Goal: Task Accomplishment & Management: Use online tool/utility

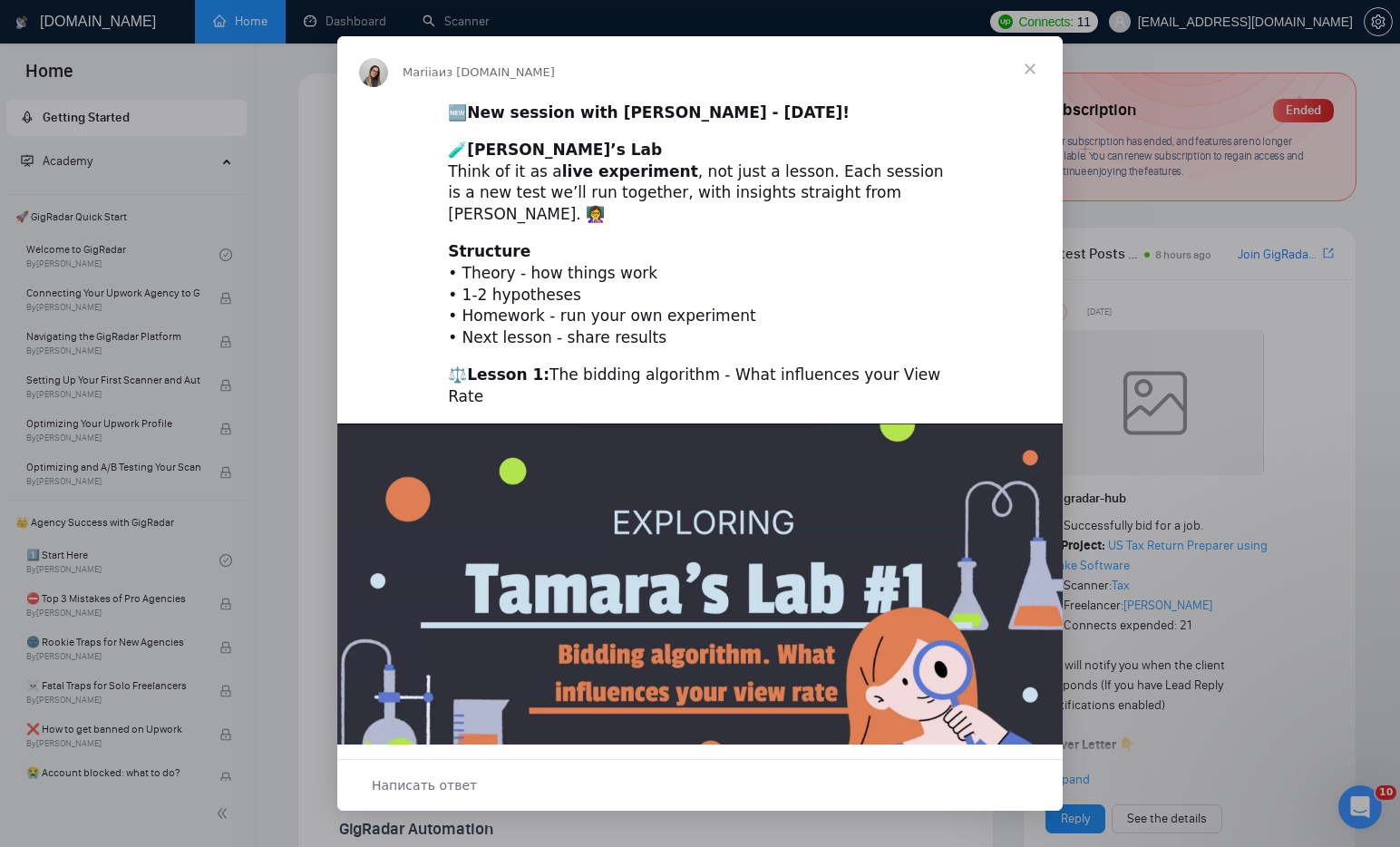
click at [1029, 68] on span "Закрыть" at bounding box center [1029, 68] width 65 height 65
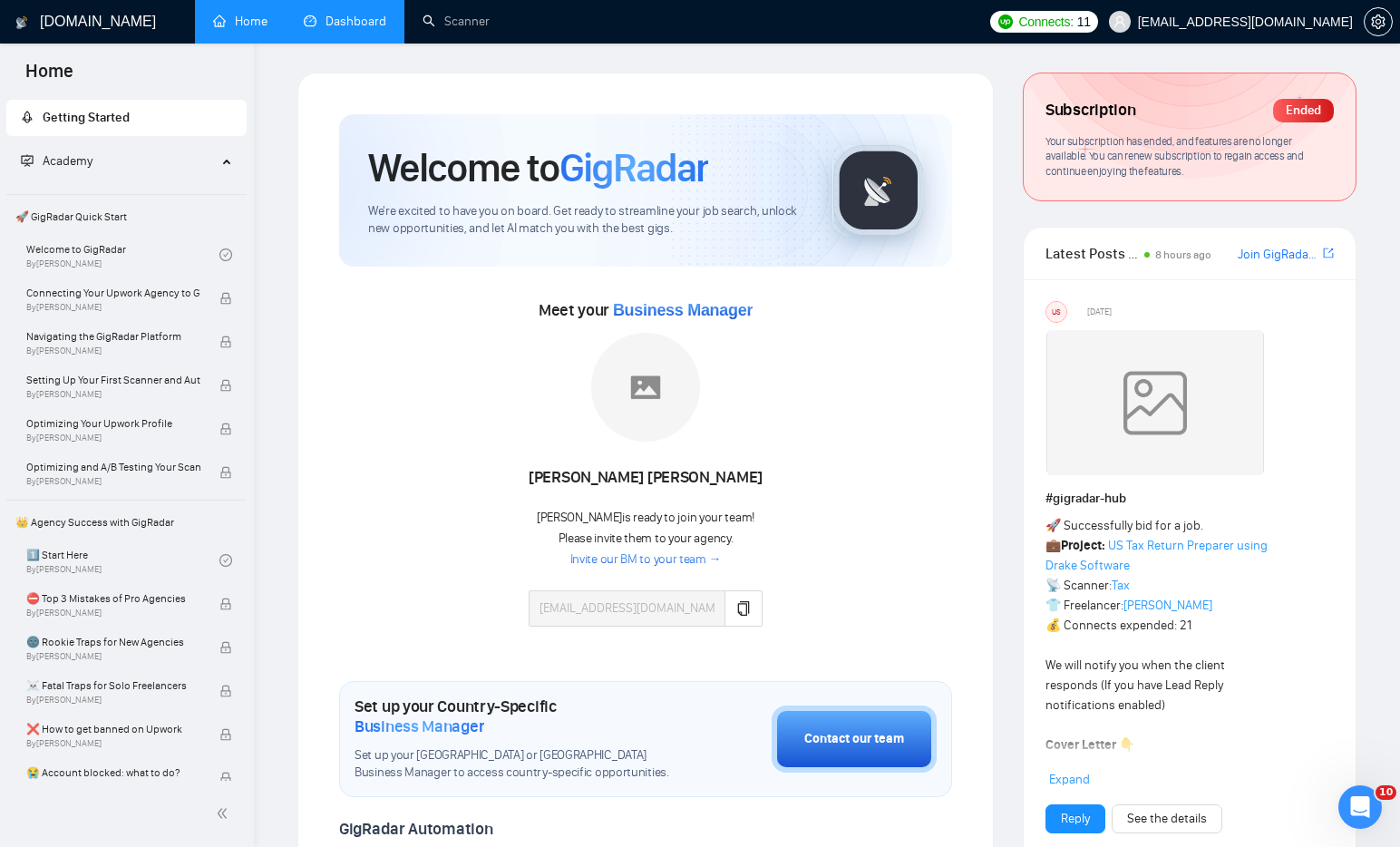
click at [357, 14] on link "Dashboard" at bounding box center [345, 21] width 82 height 16
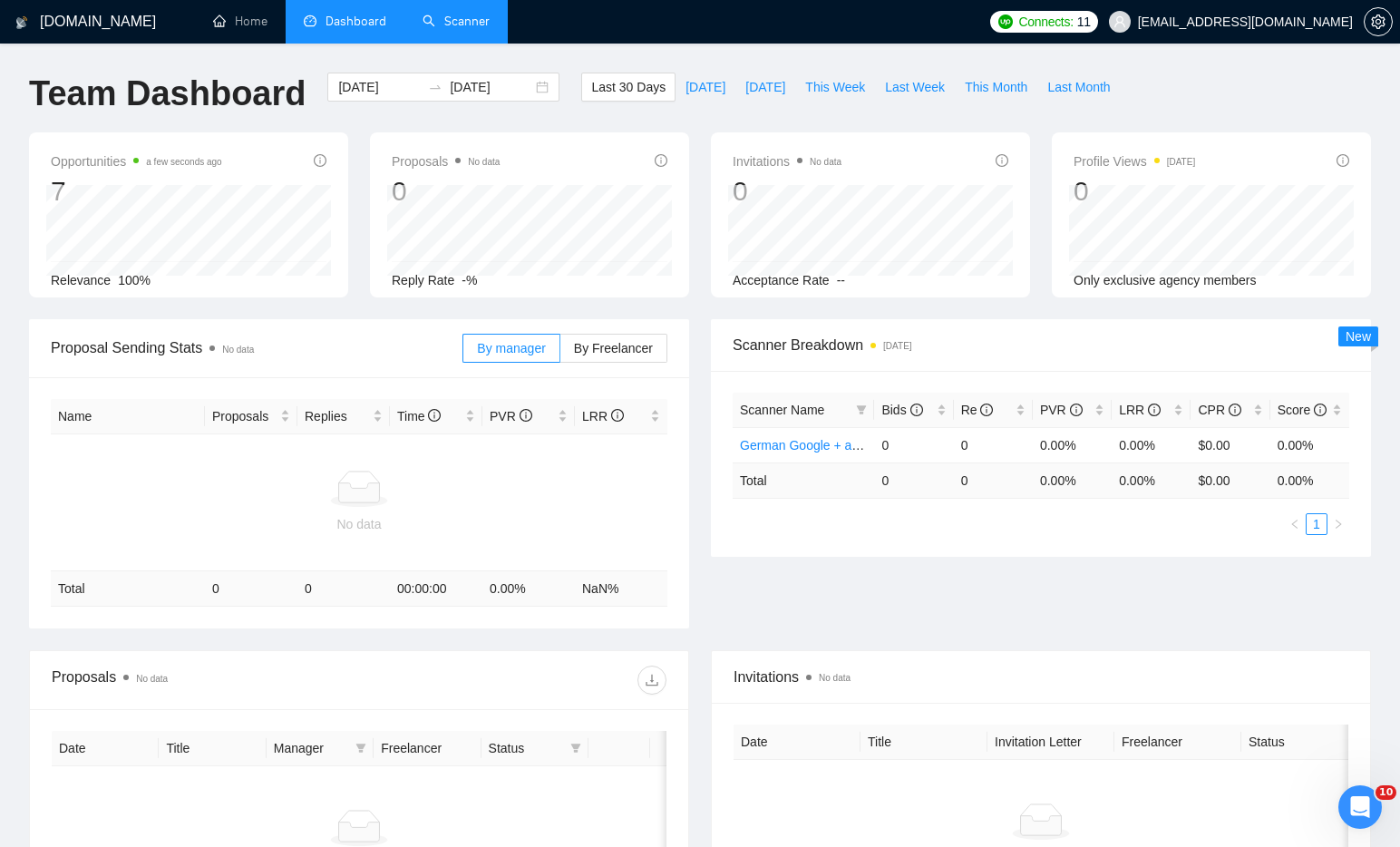
click at [459, 26] on link "Scanner" at bounding box center [455, 21] width 67 height 16
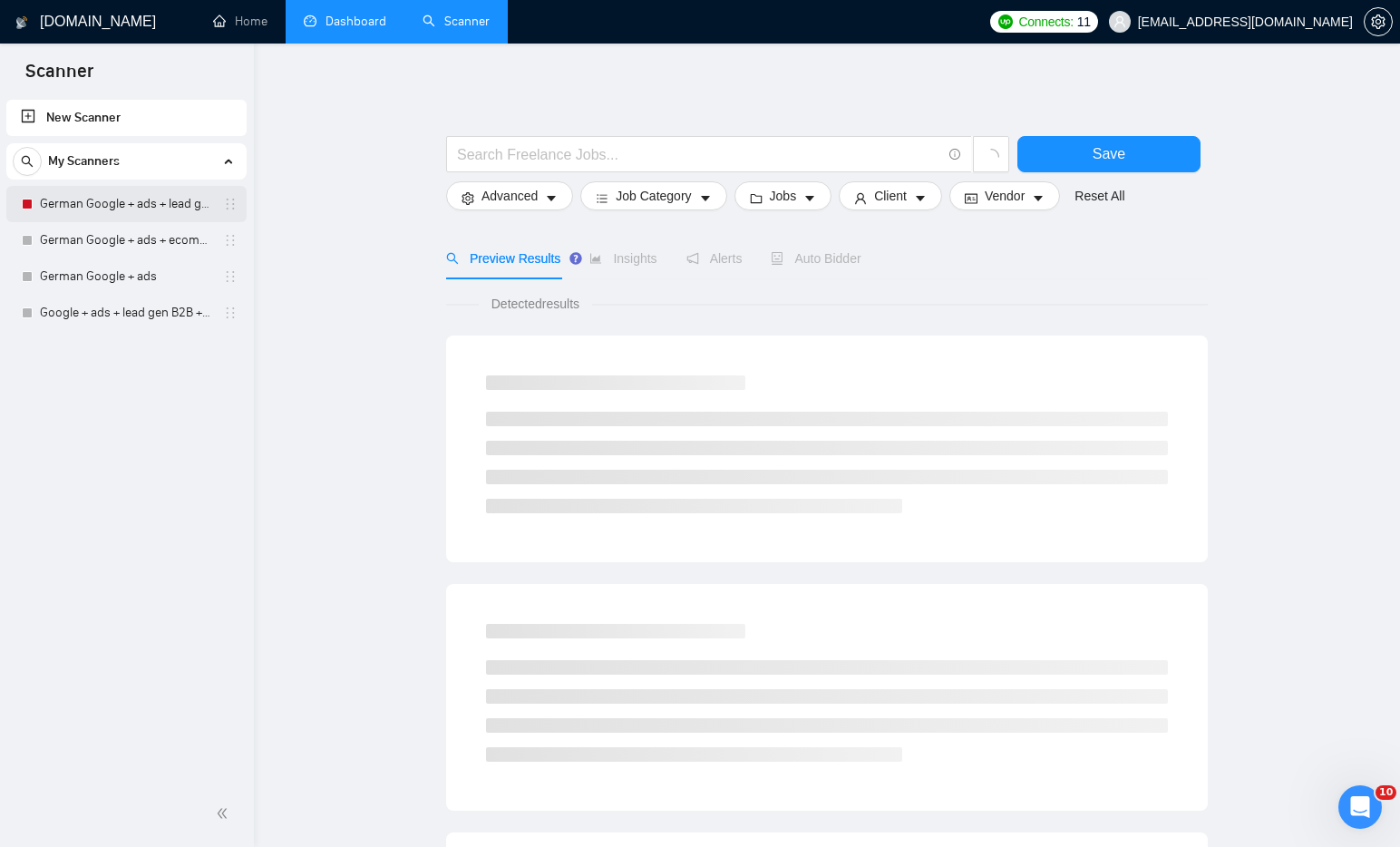
click at [84, 193] on link "German Google + ads + lead gen B2B" at bounding box center [126, 204] width 172 height 36
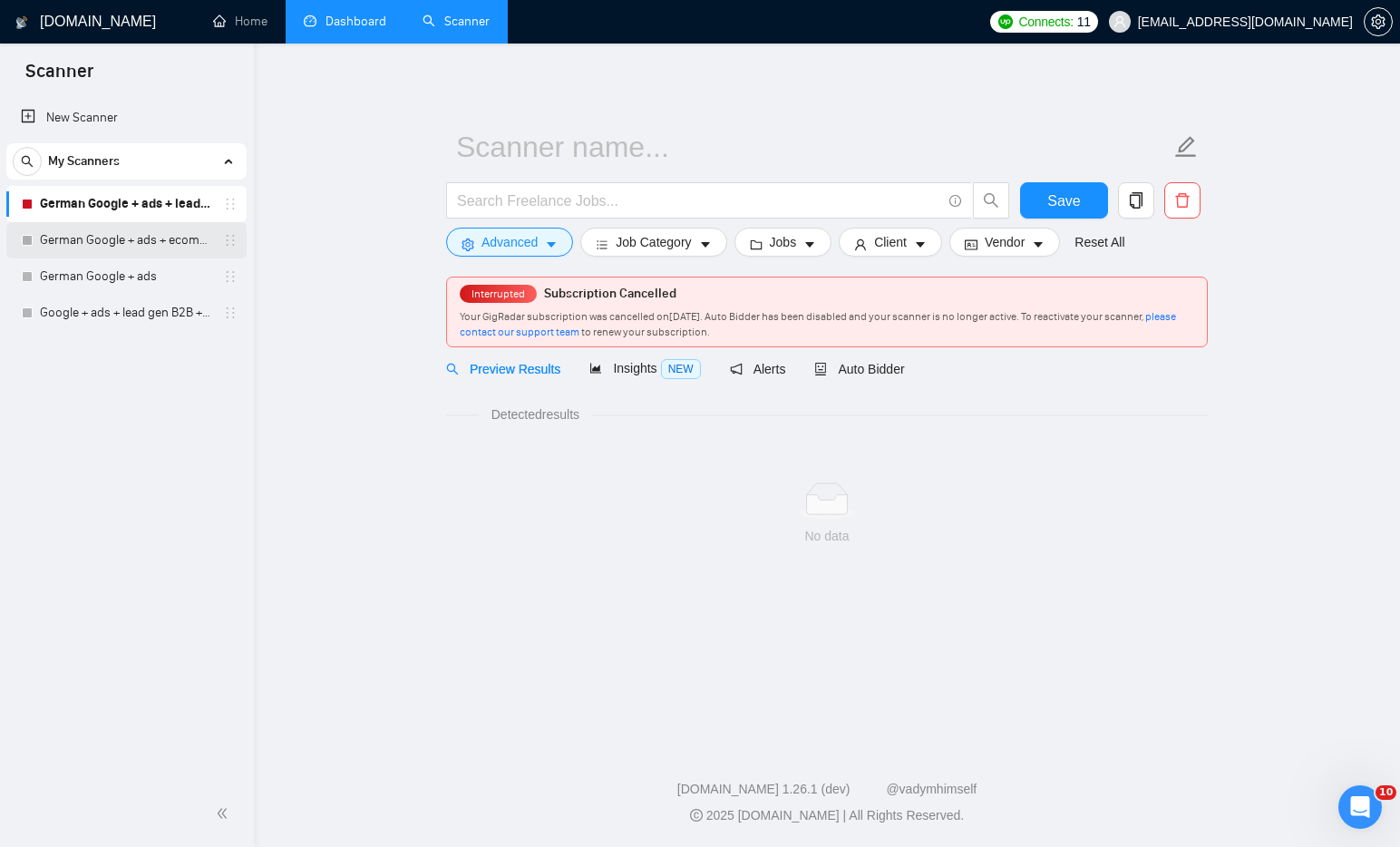
click at [103, 234] on link "German Google + ads + ecommerce" at bounding box center [126, 239] width 172 height 36
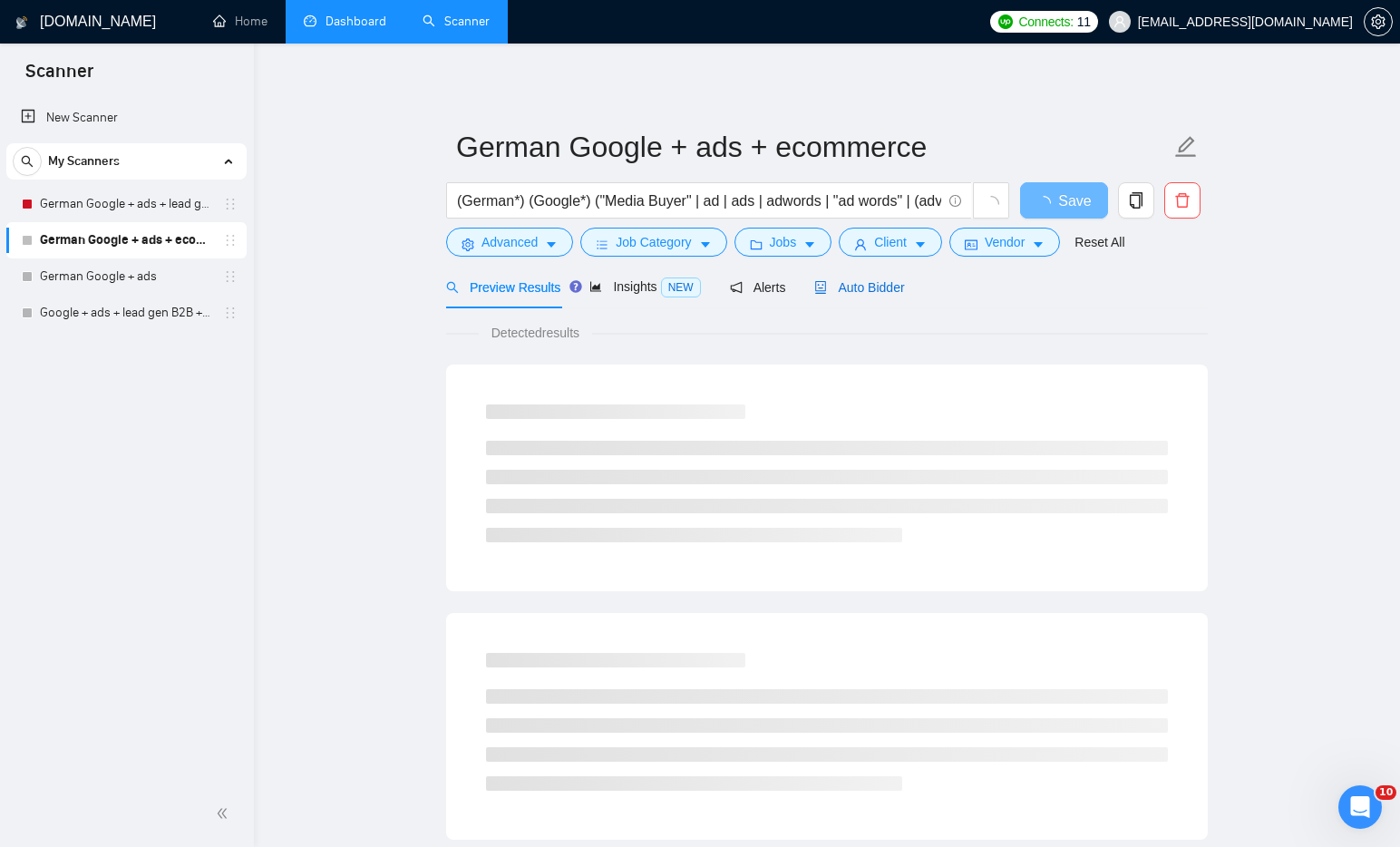
click at [869, 288] on span "Auto Bidder" at bounding box center [858, 287] width 90 height 15
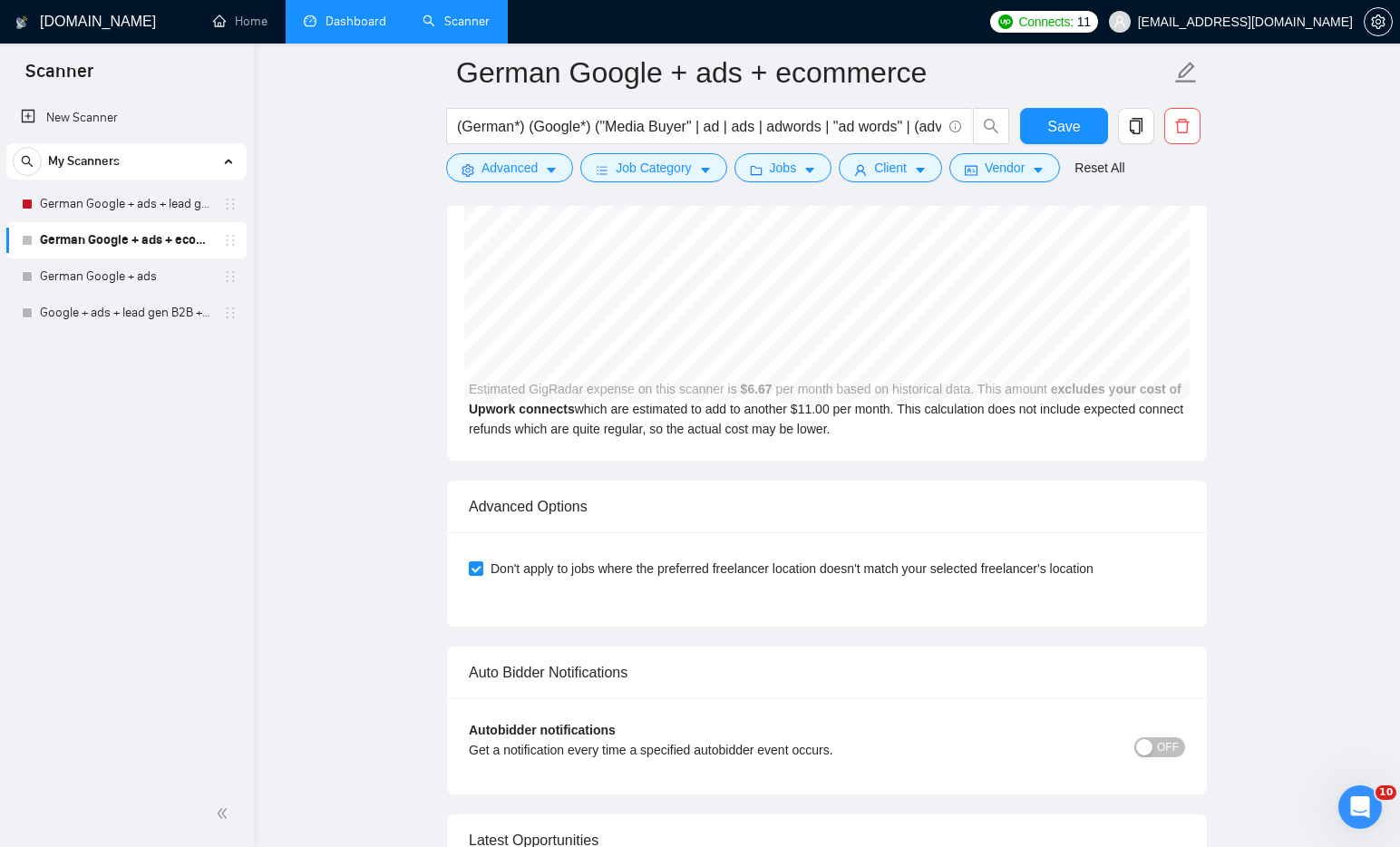
scroll to position [4078, 0]
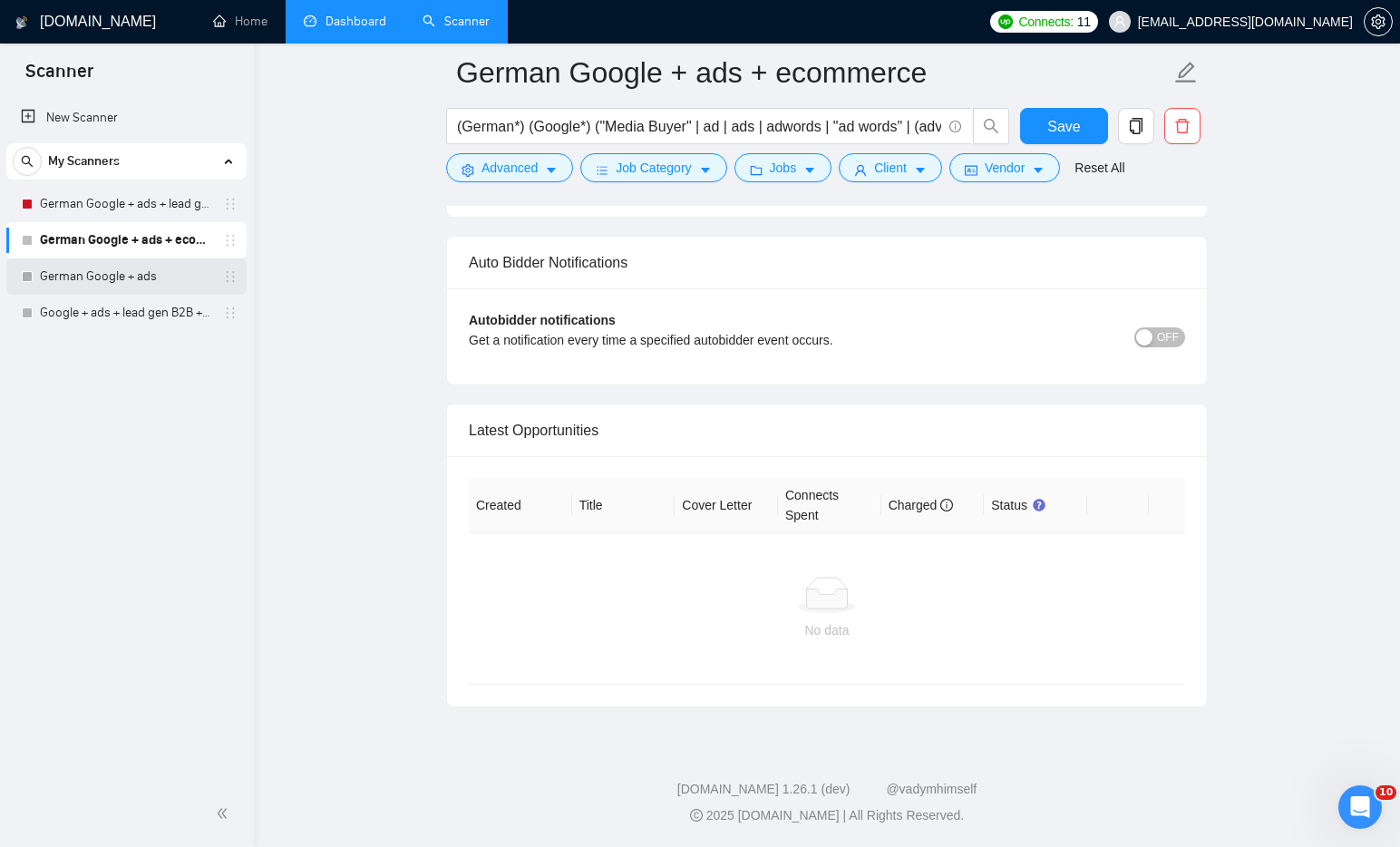
click at [144, 278] on link "German Google + ads" at bounding box center [126, 276] width 172 height 36
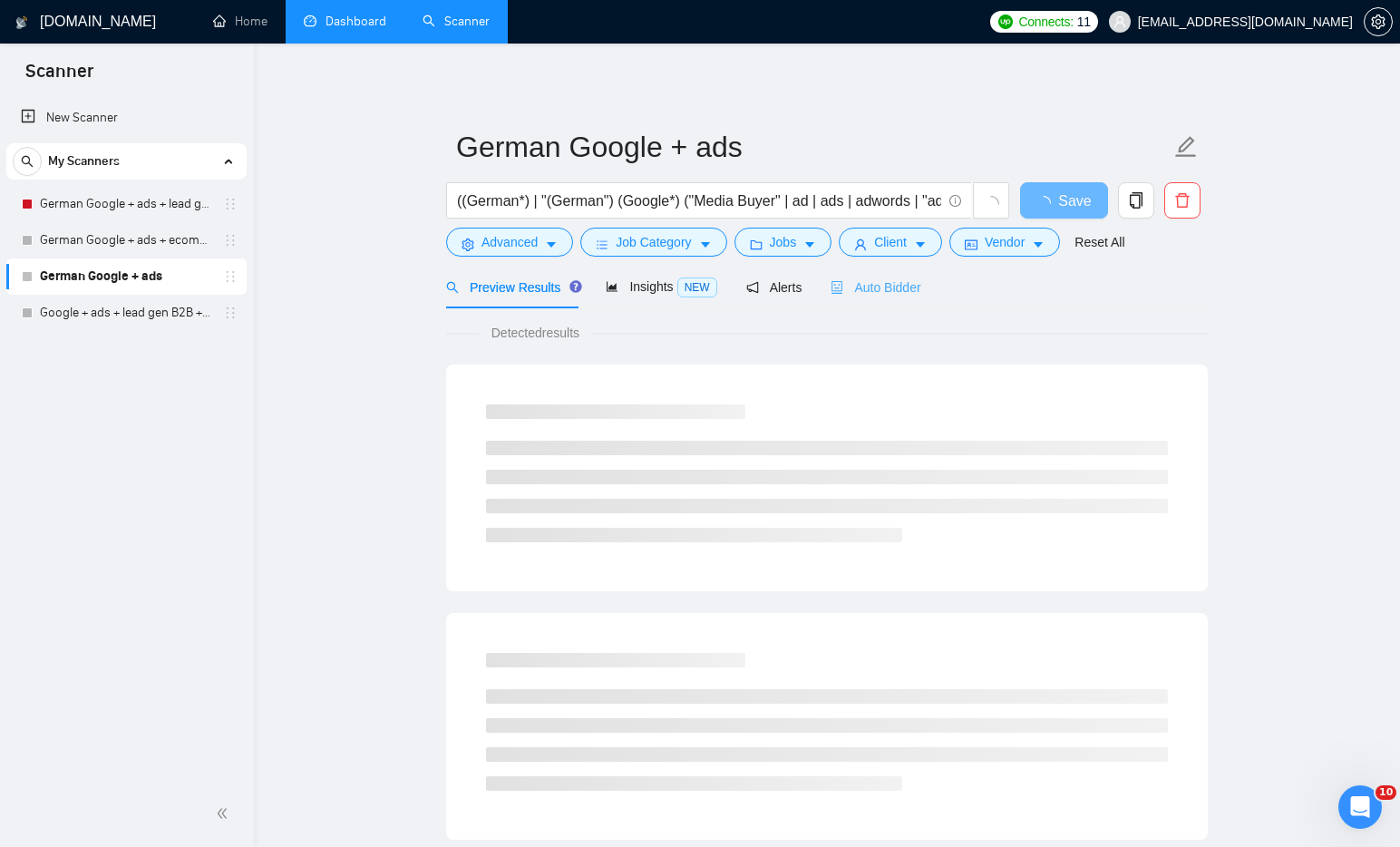
click at [909, 269] on div "Auto Bidder" at bounding box center [875, 287] width 90 height 43
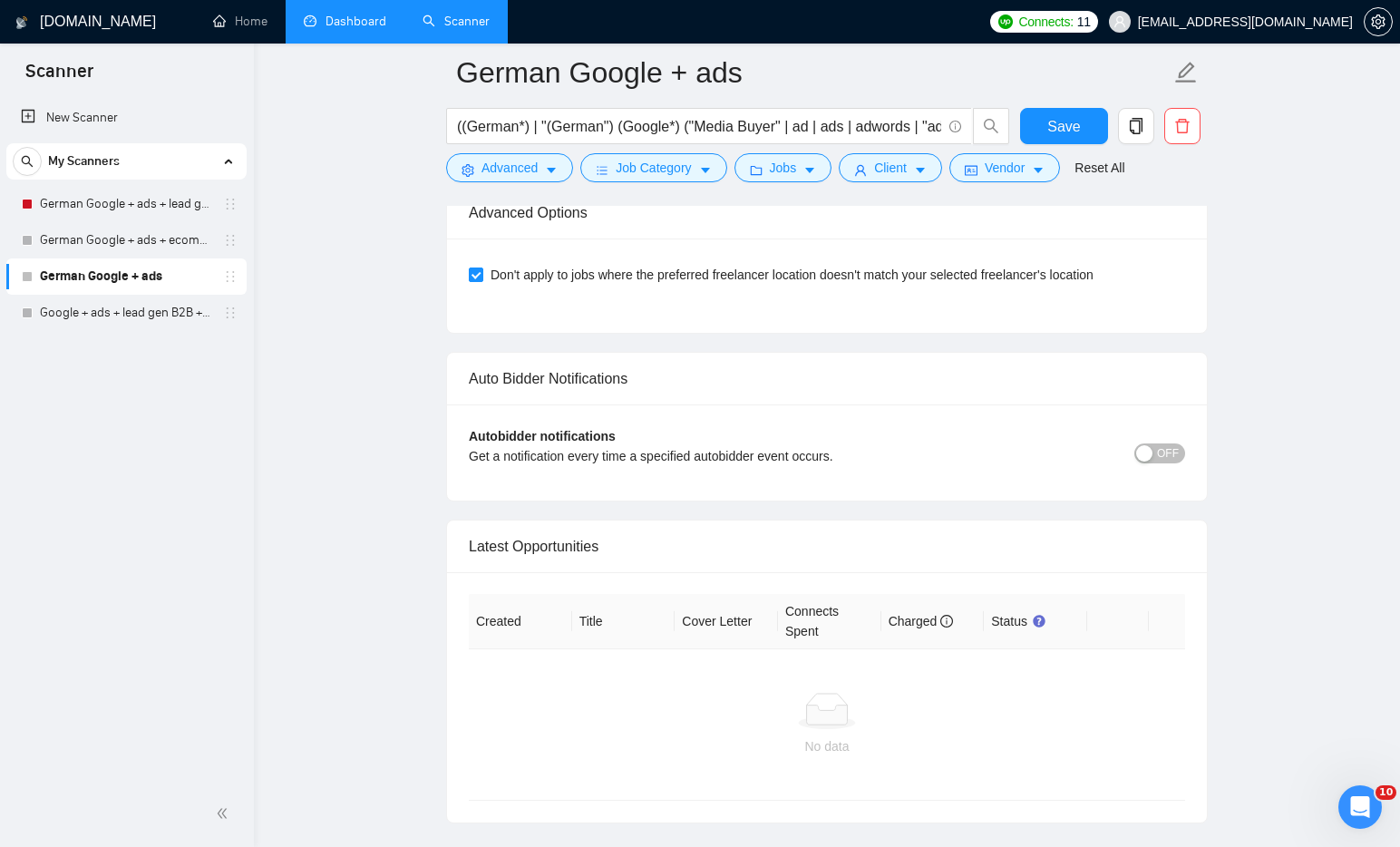
scroll to position [4019, 0]
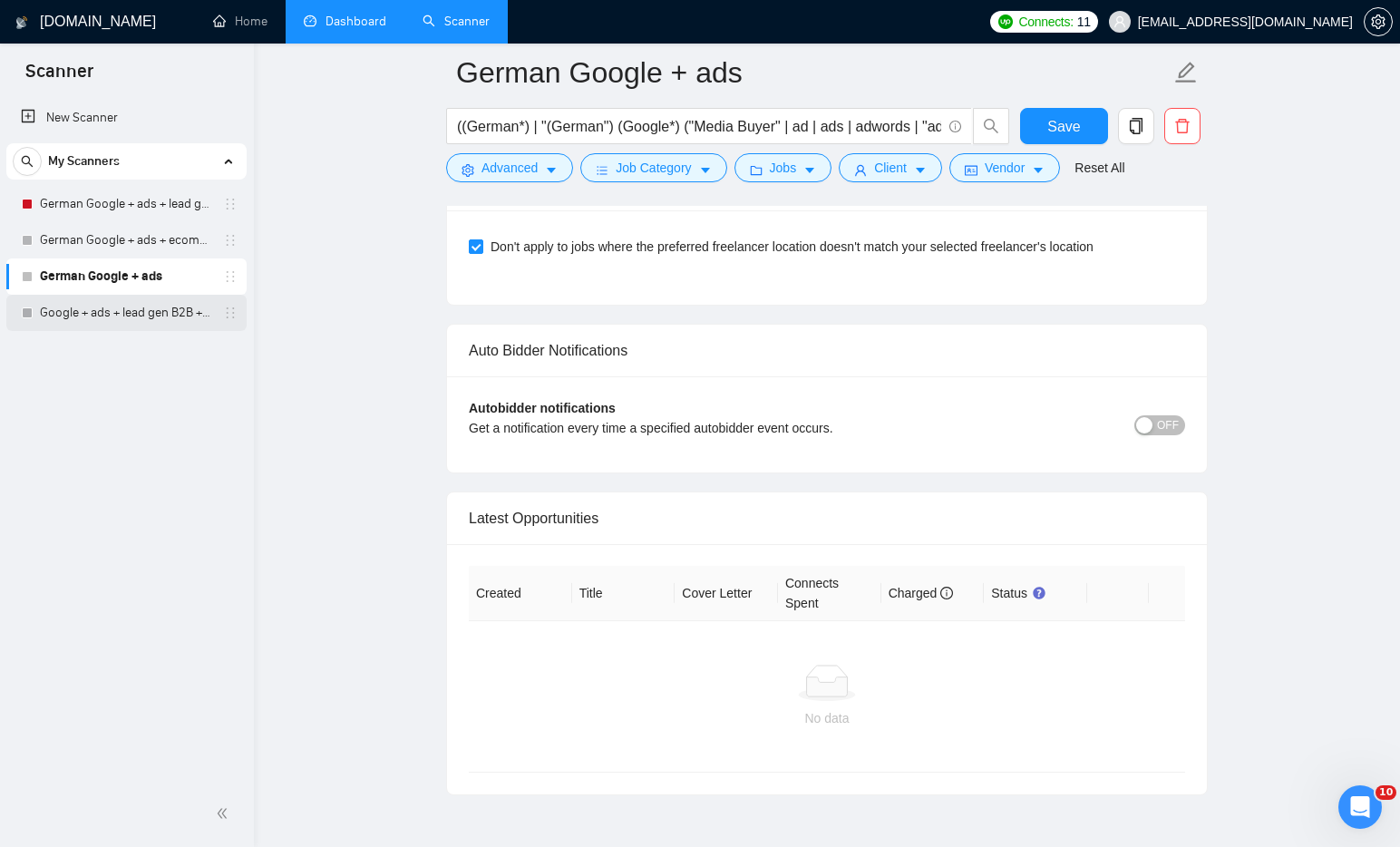
click at [161, 316] on link "Google + ads + lead gen B2B + Europe" at bounding box center [126, 312] width 172 height 36
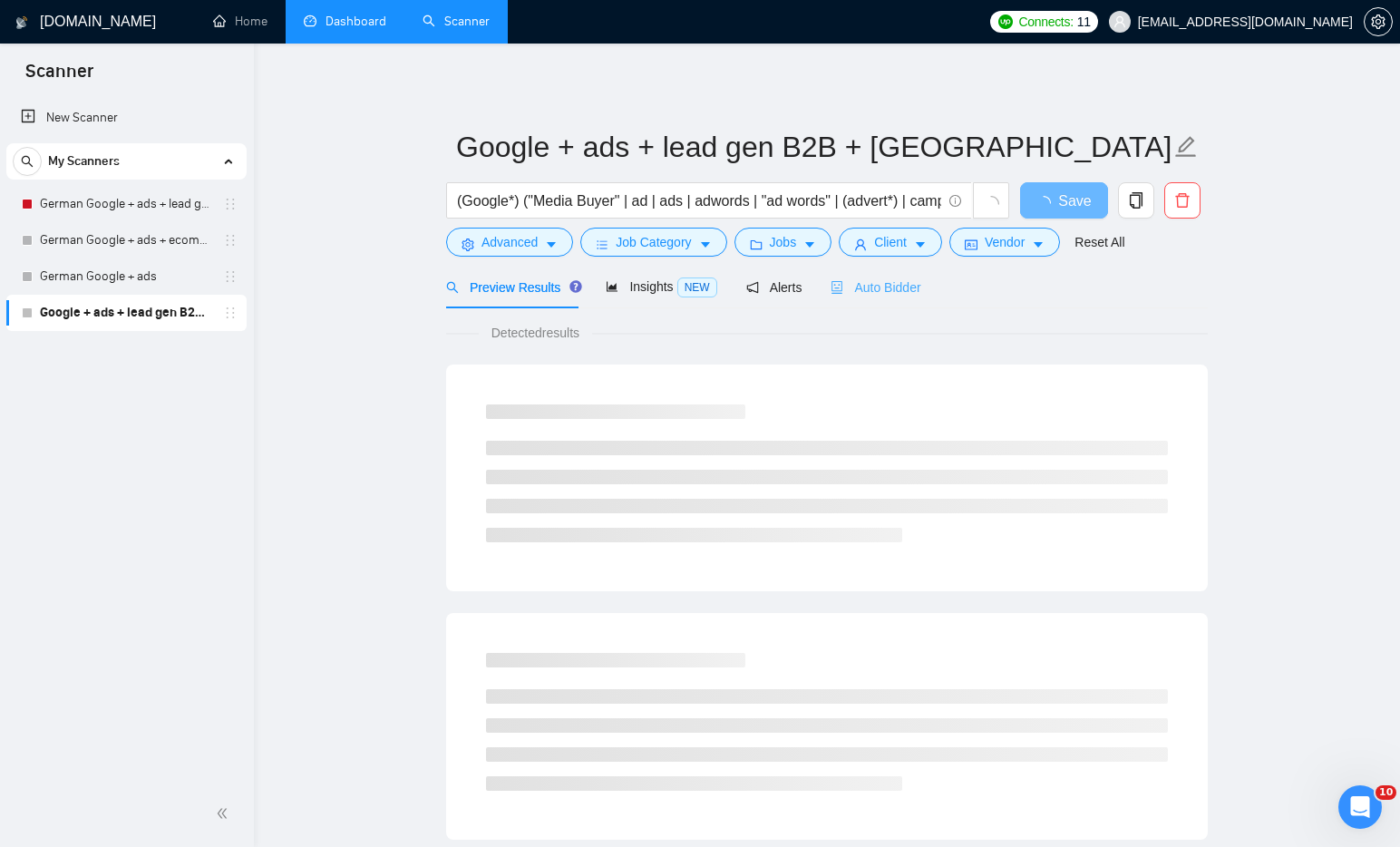
click at [894, 272] on div "Auto Bidder" at bounding box center [875, 287] width 90 height 43
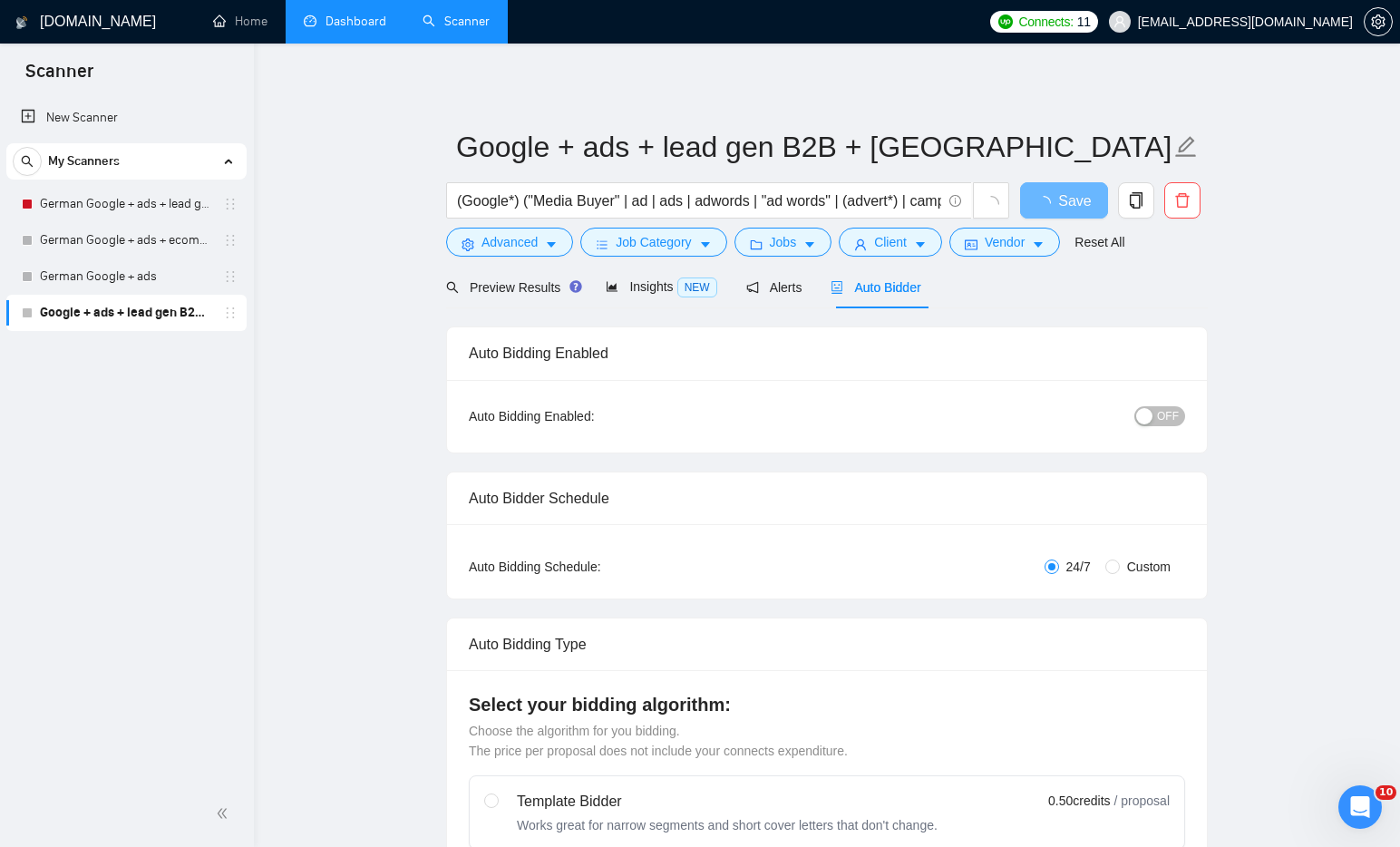
checkbox input "true"
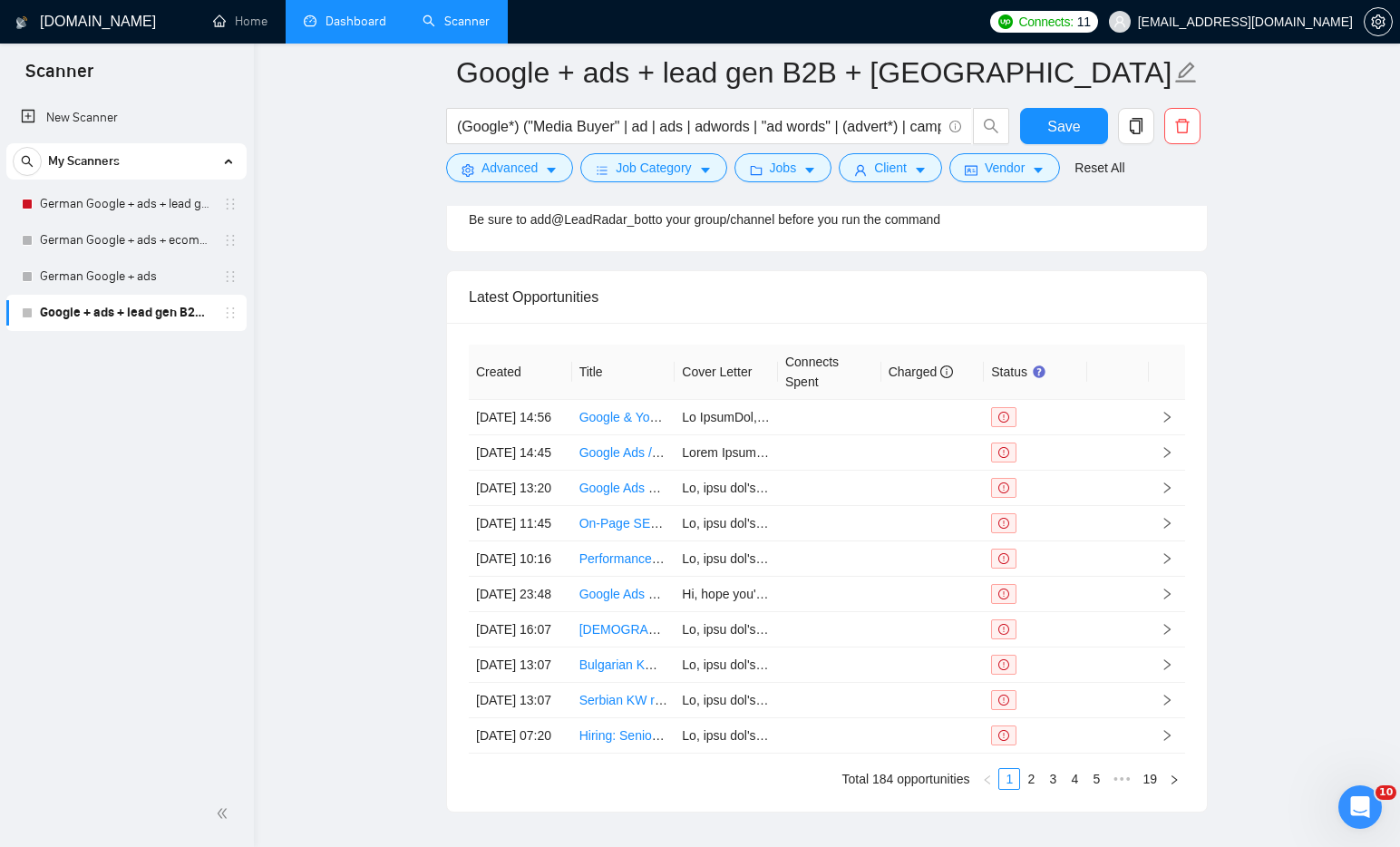
scroll to position [4439, 0]
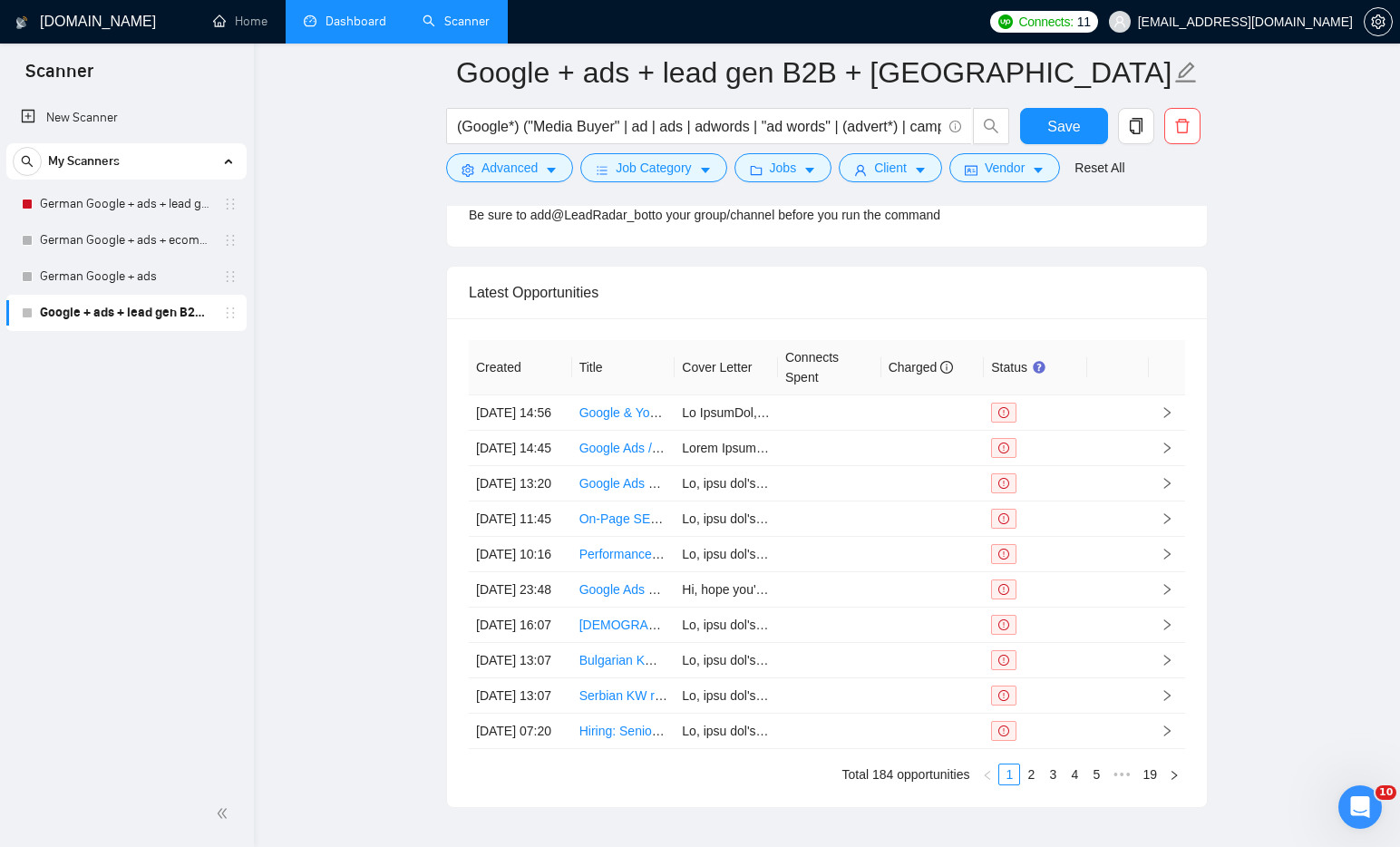
click at [351, 19] on link "Dashboard" at bounding box center [345, 21] width 82 height 16
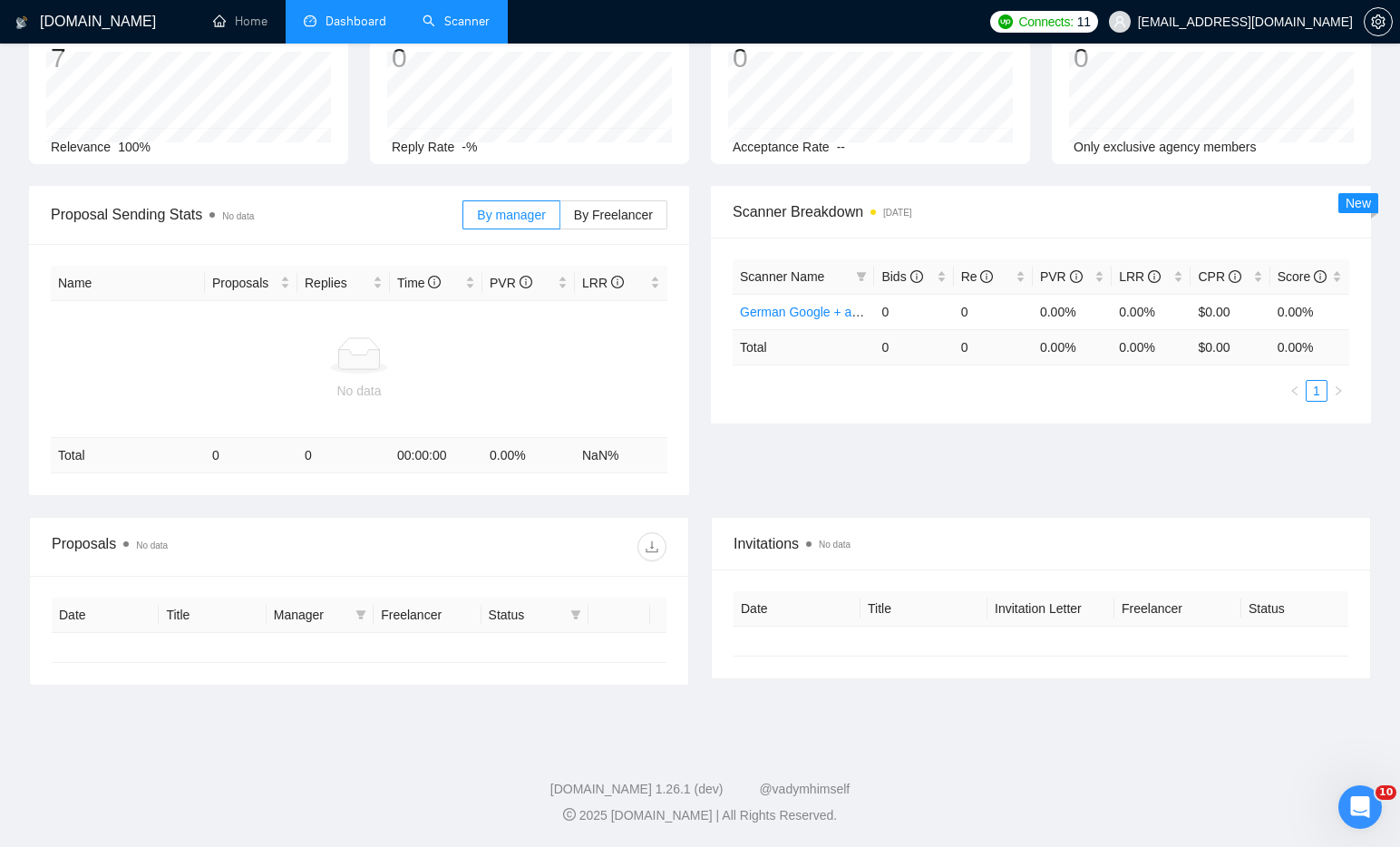
type input "[DATE]"
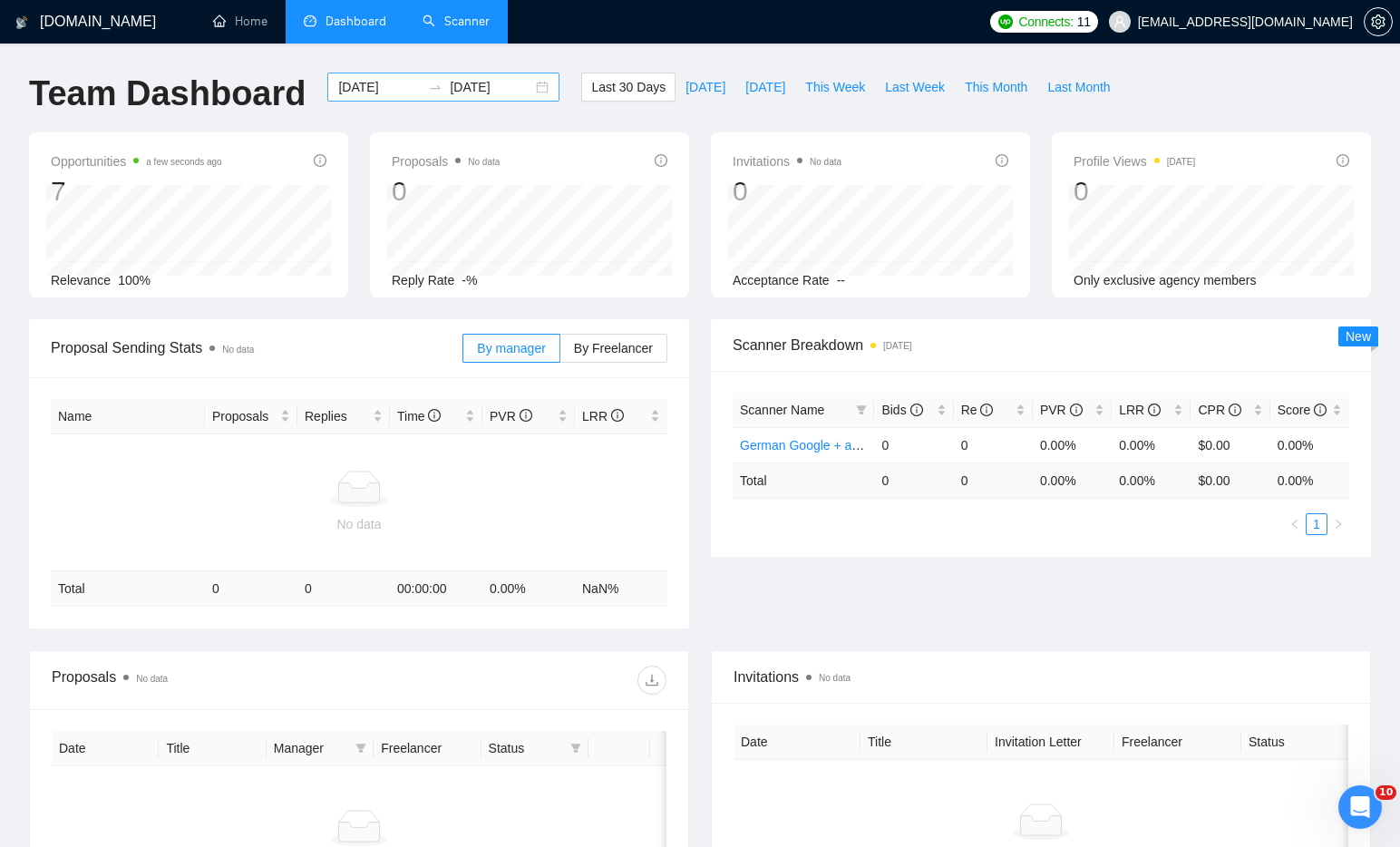
click at [530, 91] on div "2025-08-16 2025-09-15" at bounding box center [444, 87] width 233 height 29
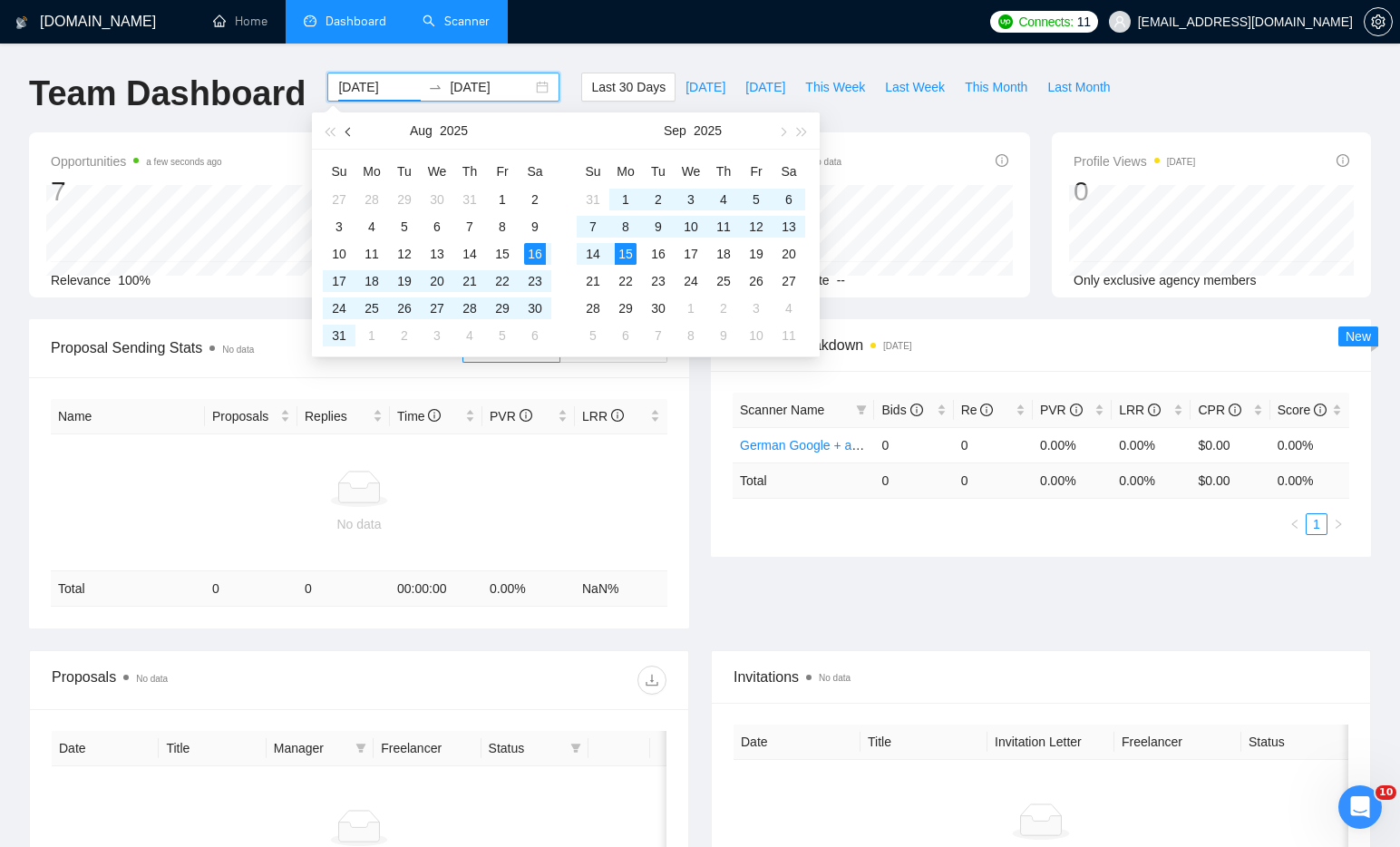
click at [356, 131] on button "button" at bounding box center [349, 130] width 20 height 36
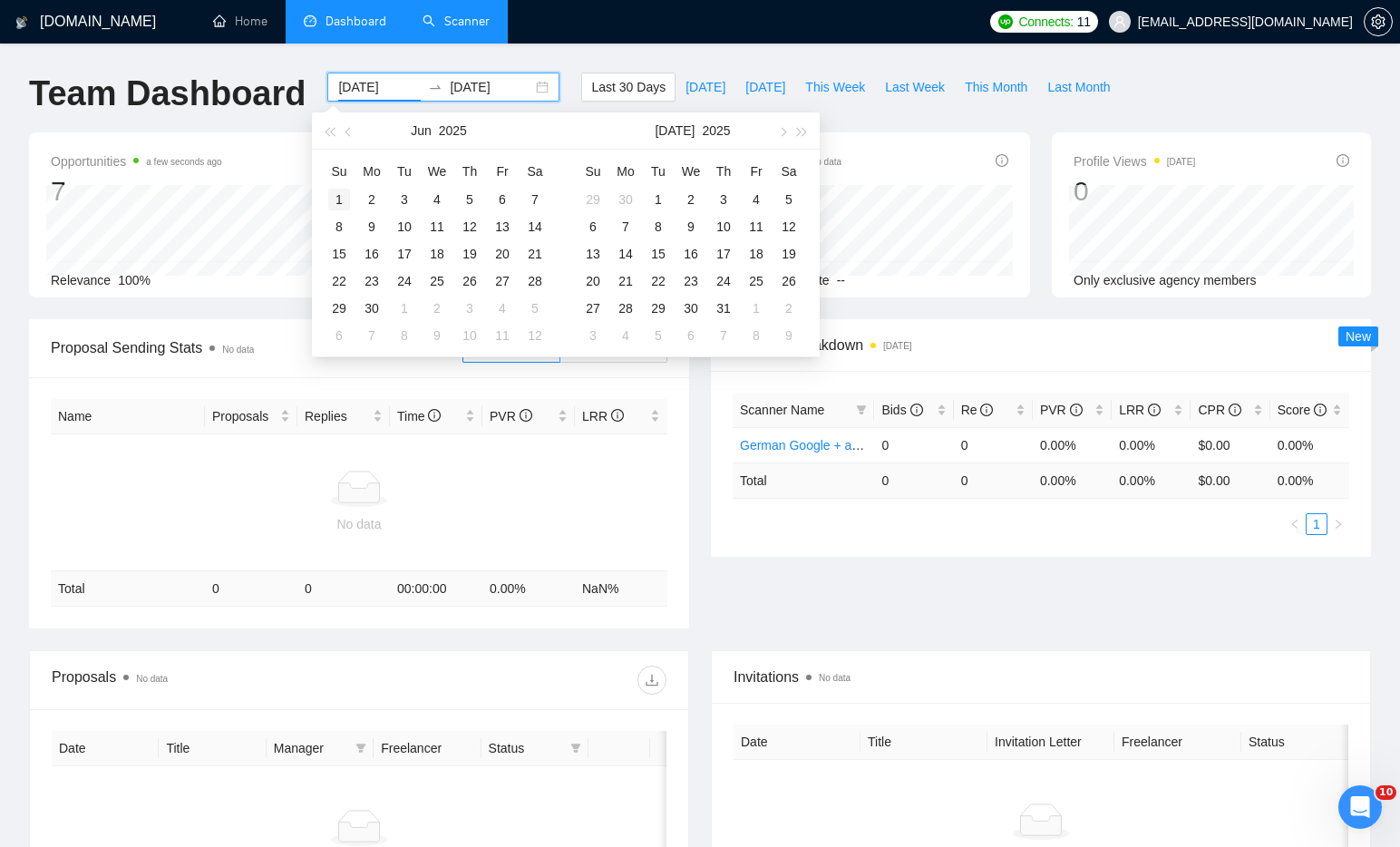
type input "2025-06-01"
click at [332, 200] on div "1" at bounding box center [339, 200] width 21 height 21
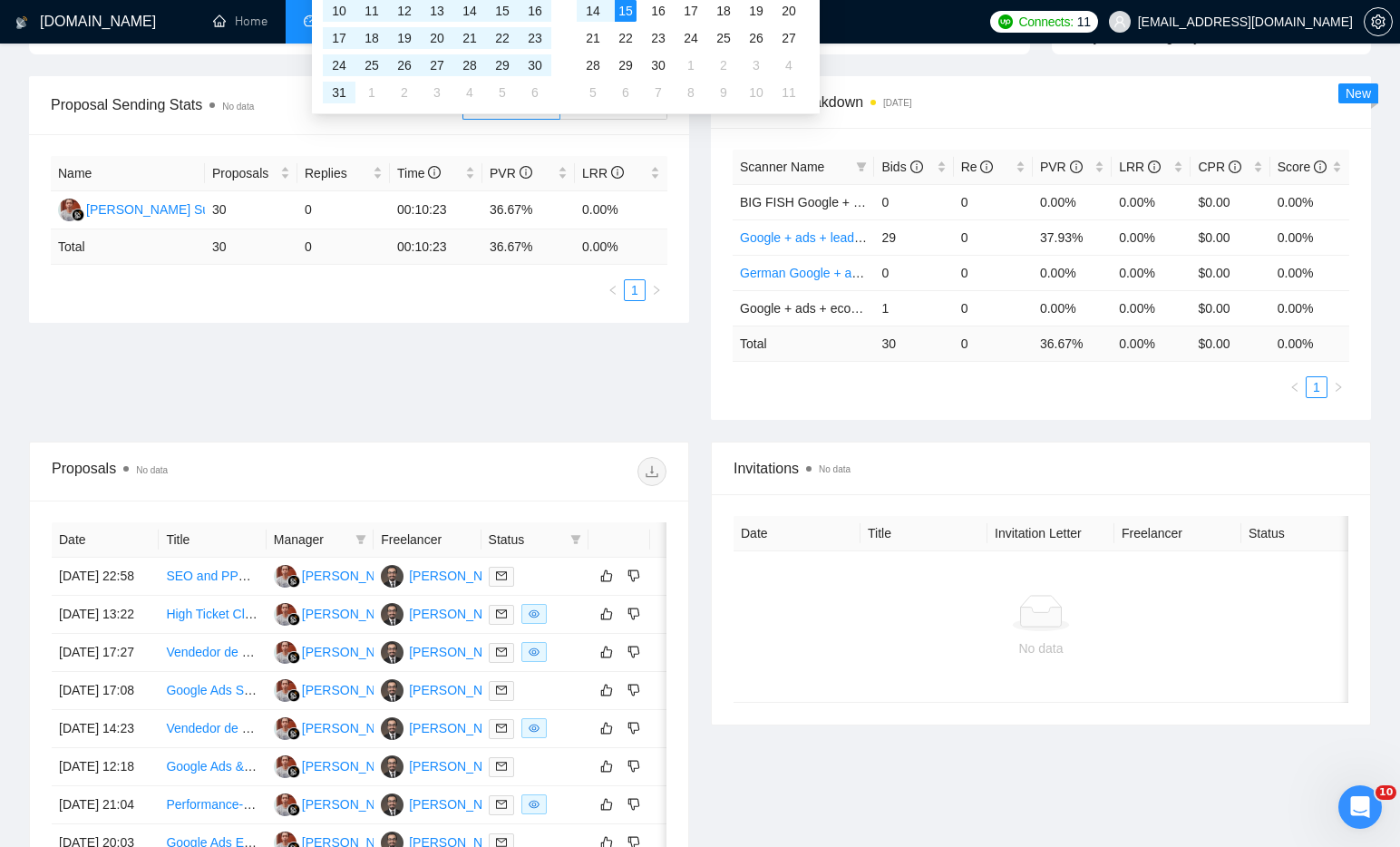
scroll to position [256, 0]
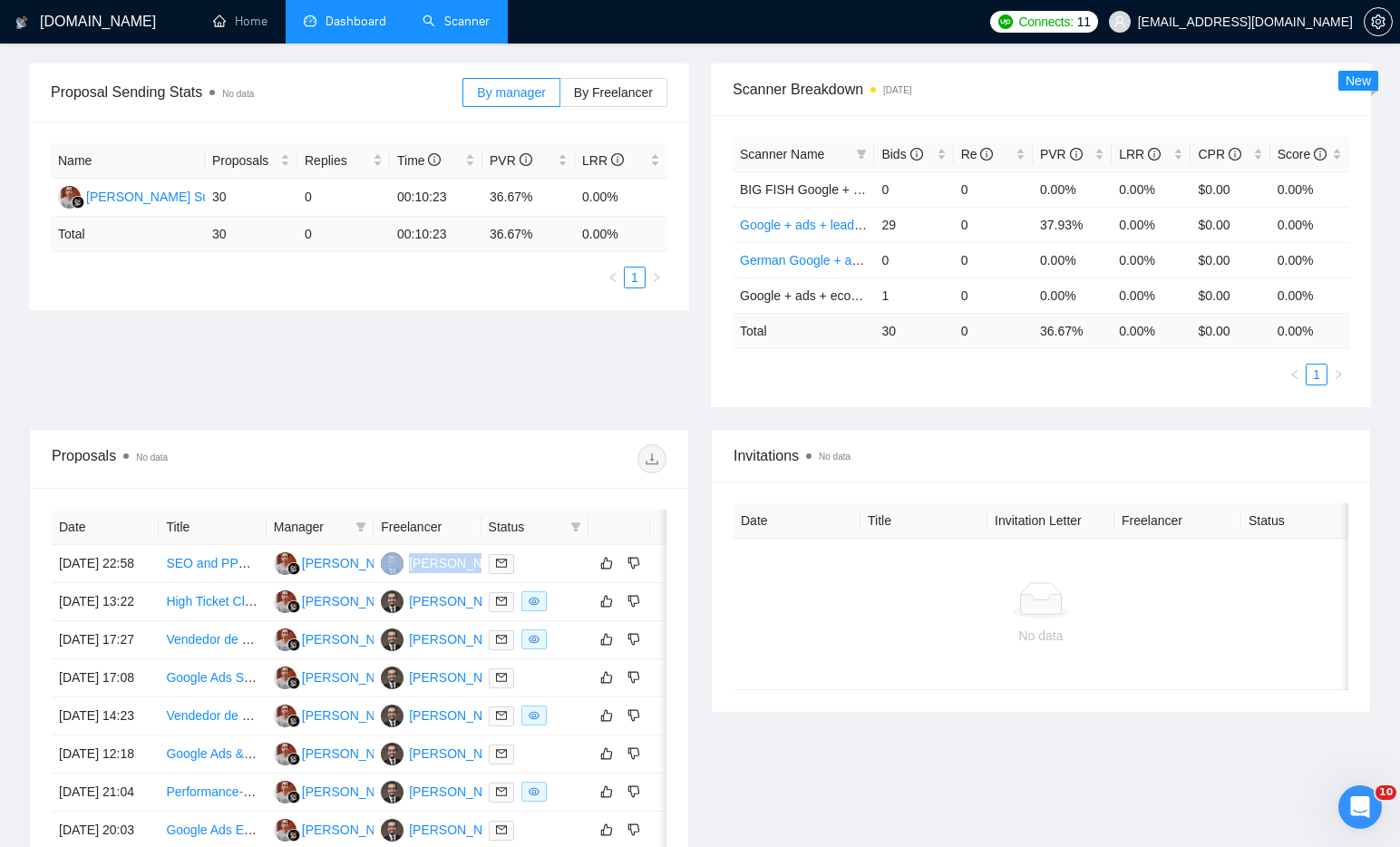
click at [450, 29] on link "Scanner" at bounding box center [455, 21] width 67 height 16
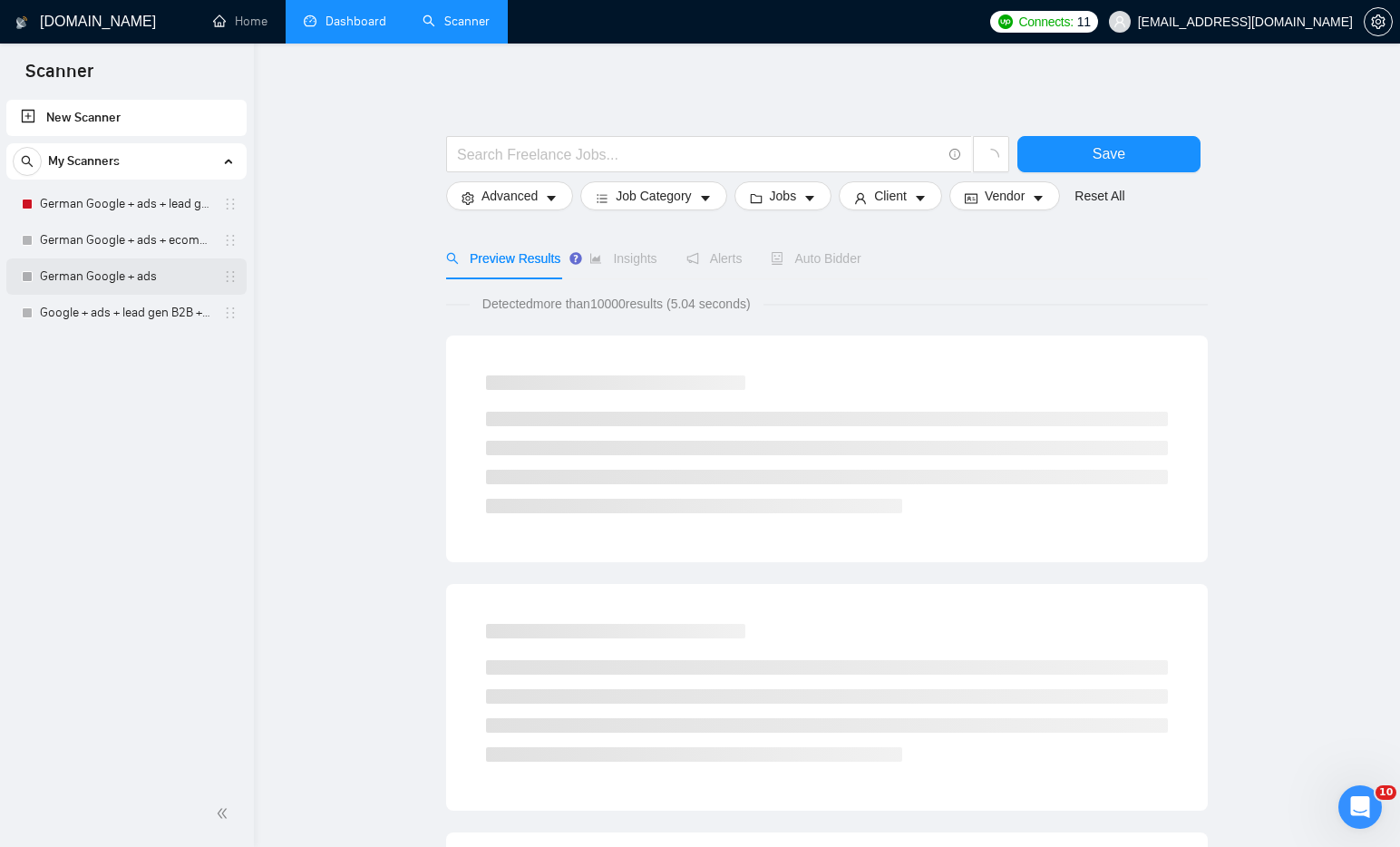
click at [98, 275] on link "German Google + ads" at bounding box center [126, 276] width 172 height 36
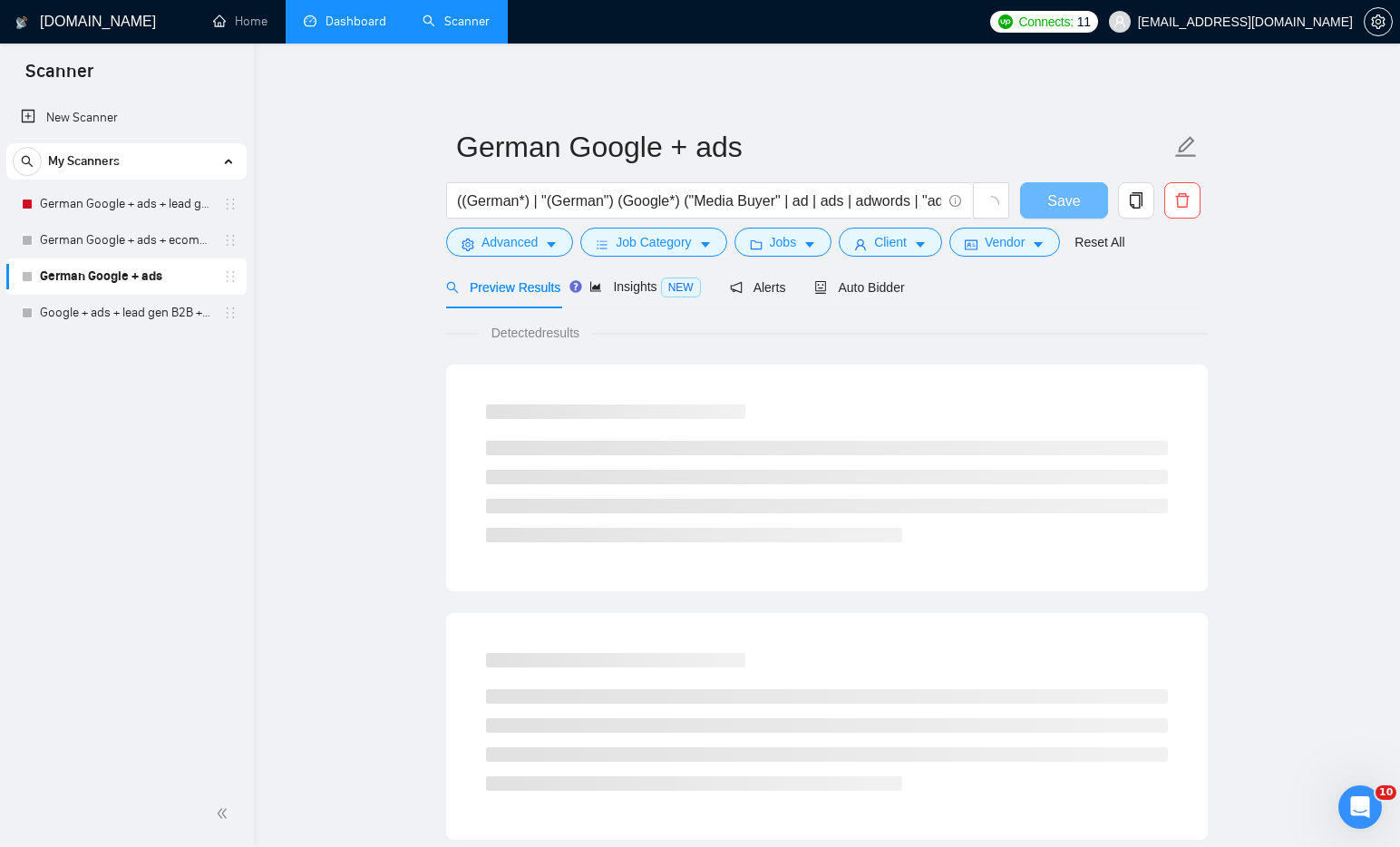
click at [791, 287] on div "Preview Results Insights NEW Alerts Auto Bidder" at bounding box center [675, 287] width 459 height 43
click at [784, 289] on span "Alerts" at bounding box center [758, 287] width 56 height 15
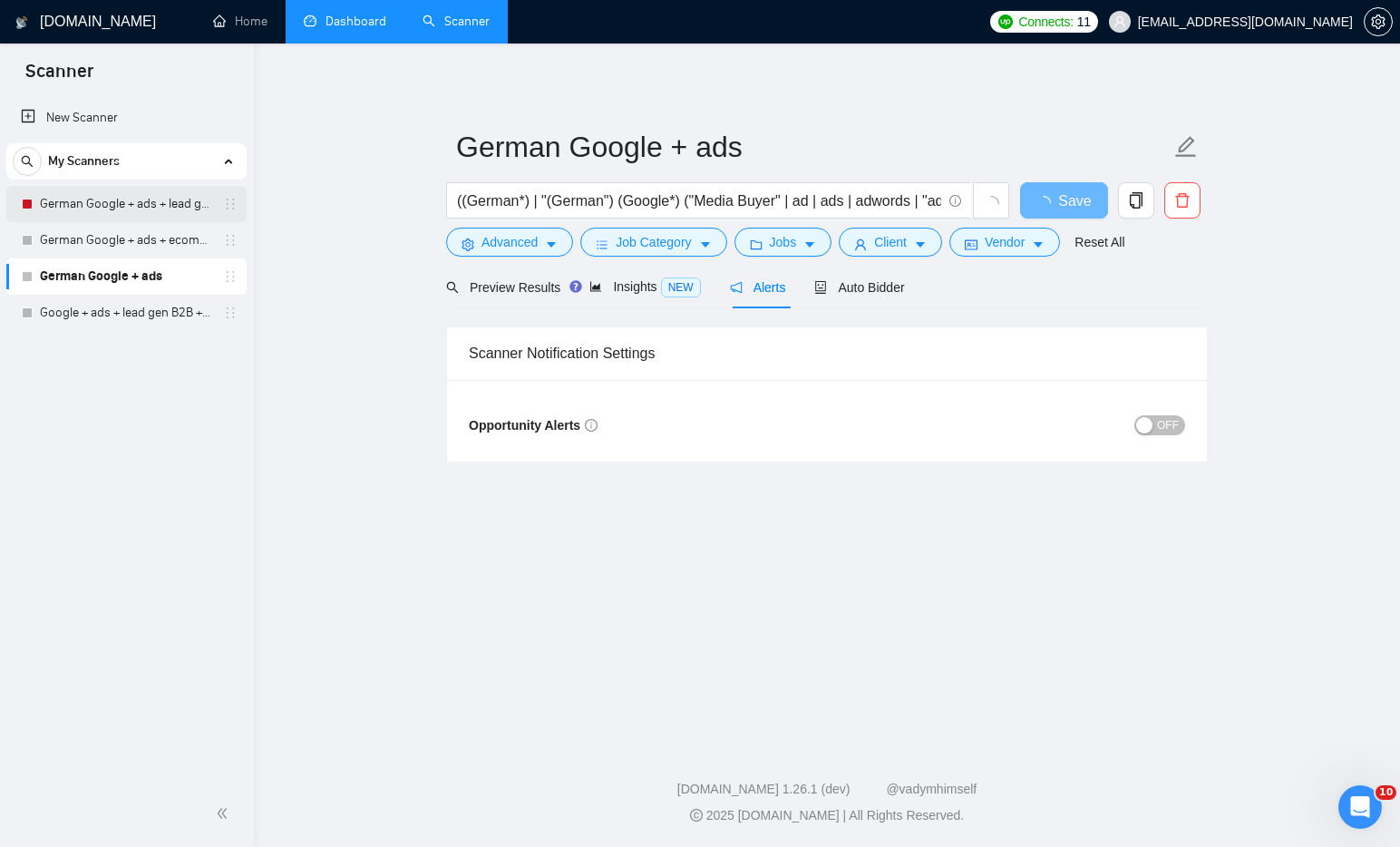
click at [81, 199] on link "German Google + ads + lead gen B2B" at bounding box center [126, 204] width 172 height 36
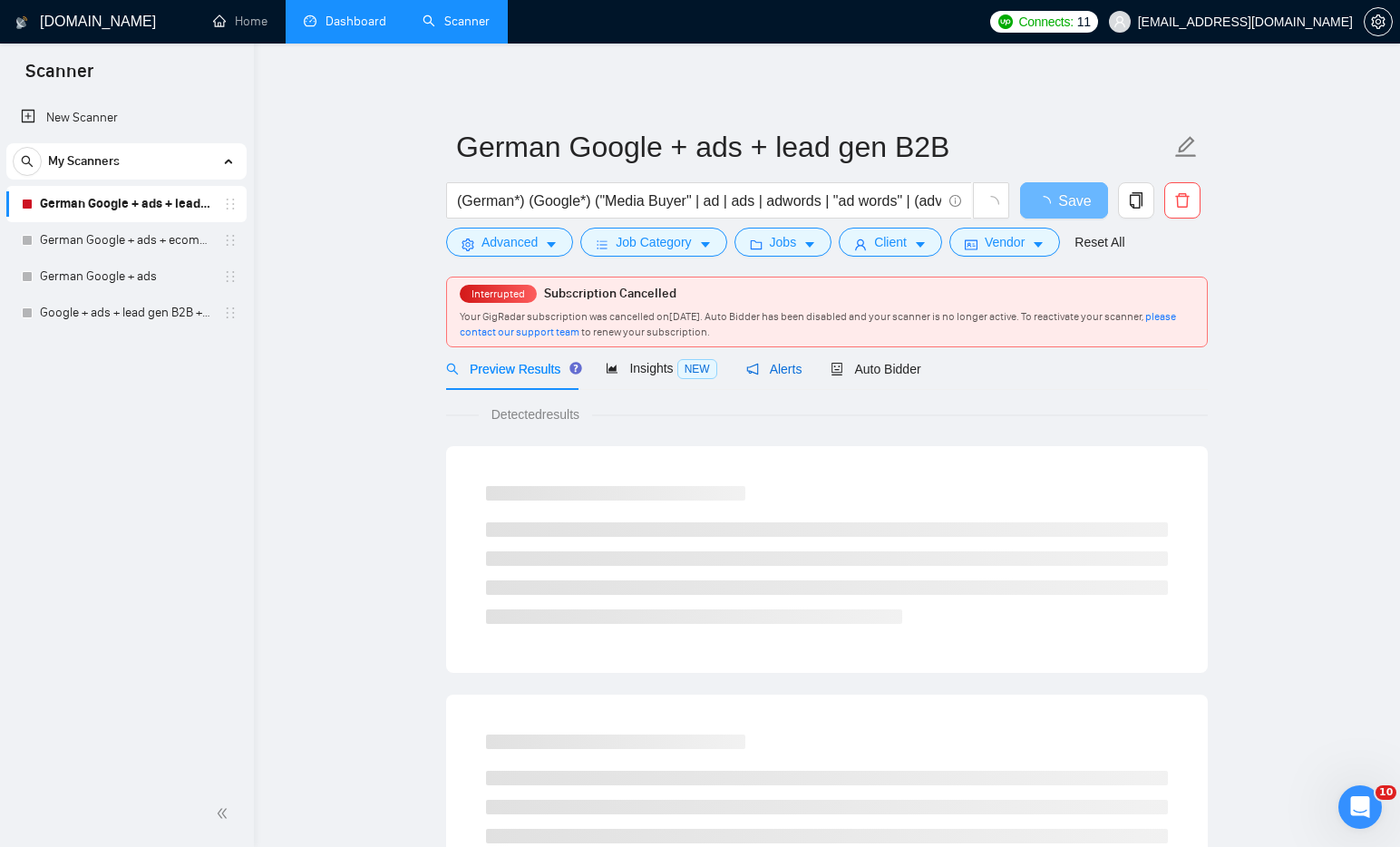
click at [788, 370] on span "Alerts" at bounding box center [774, 368] width 56 height 15
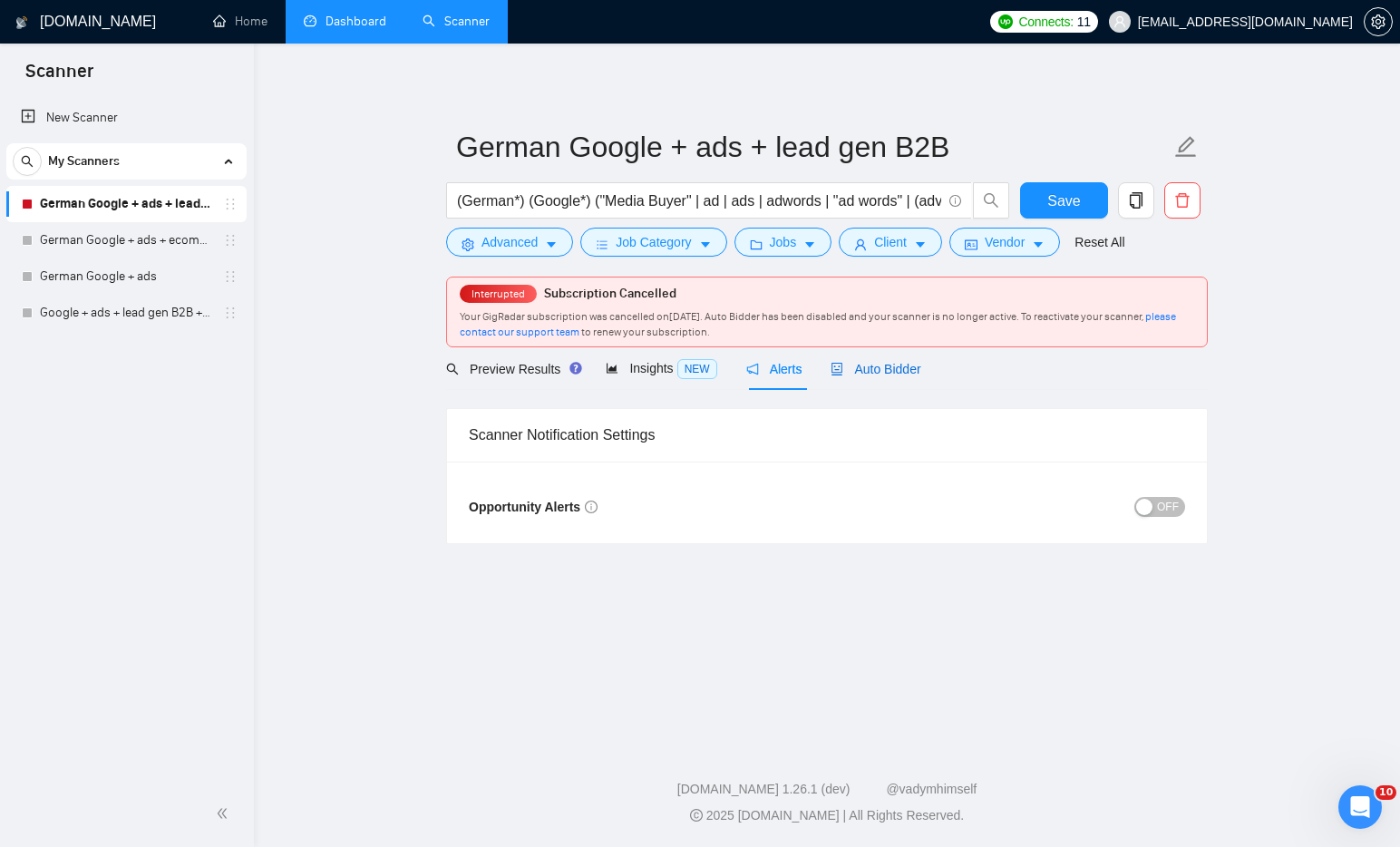
click at [900, 377] on div "Auto Bidder" at bounding box center [875, 369] width 90 height 20
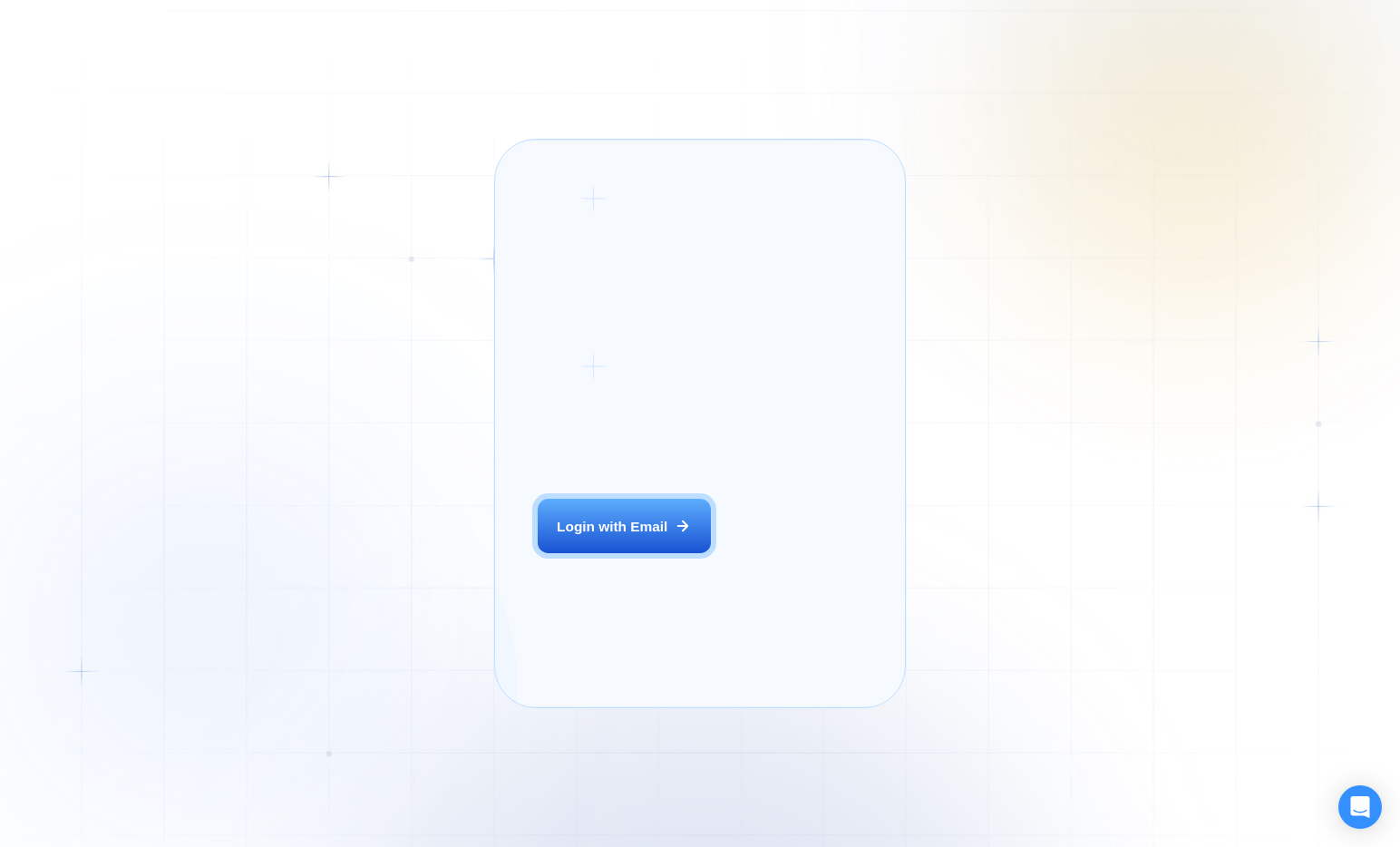
click at [660, 536] on div "Login with Email" at bounding box center [612, 526] width 110 height 19
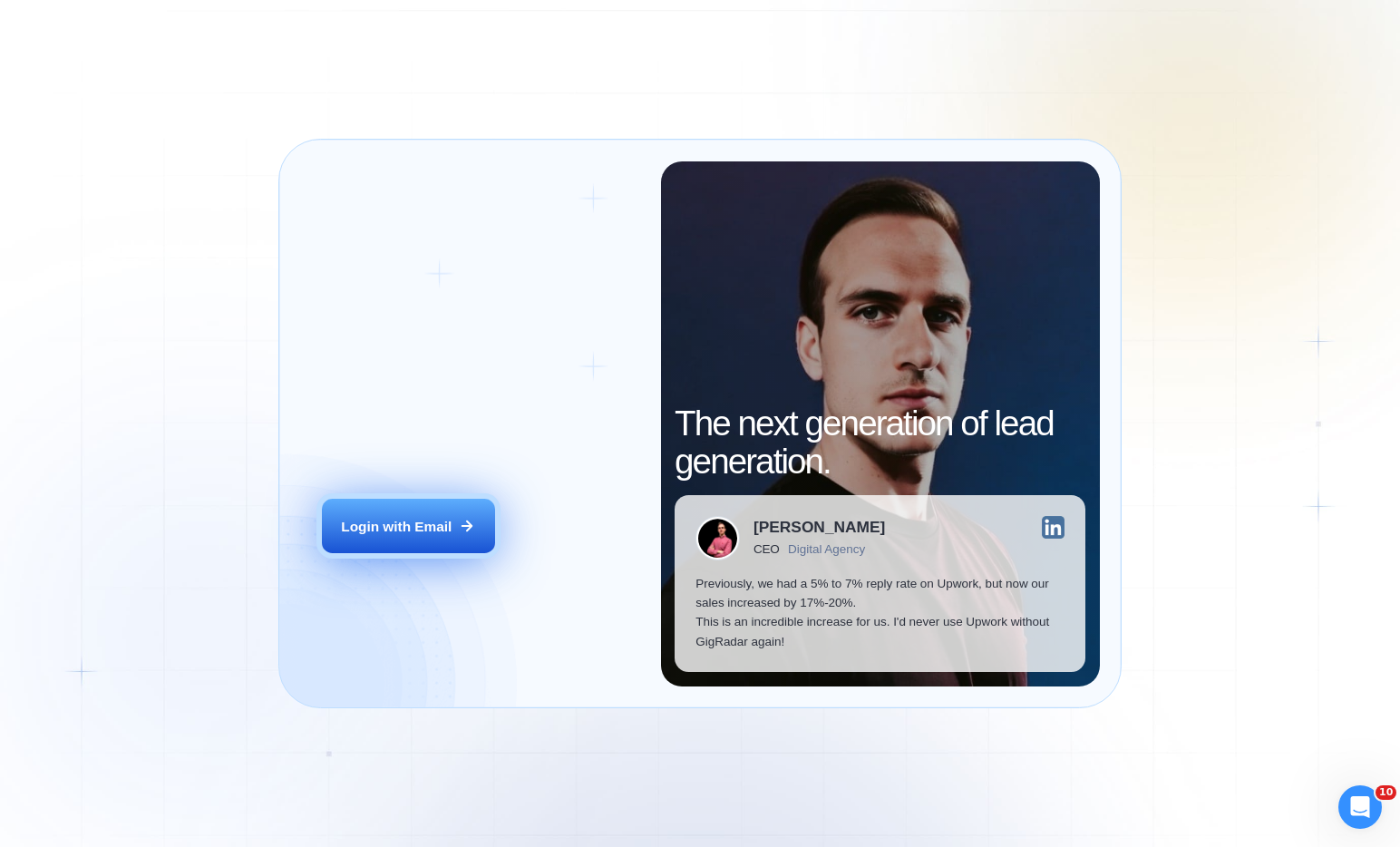
click at [409, 544] on button "Login with Email" at bounding box center [408, 526] width 173 height 54
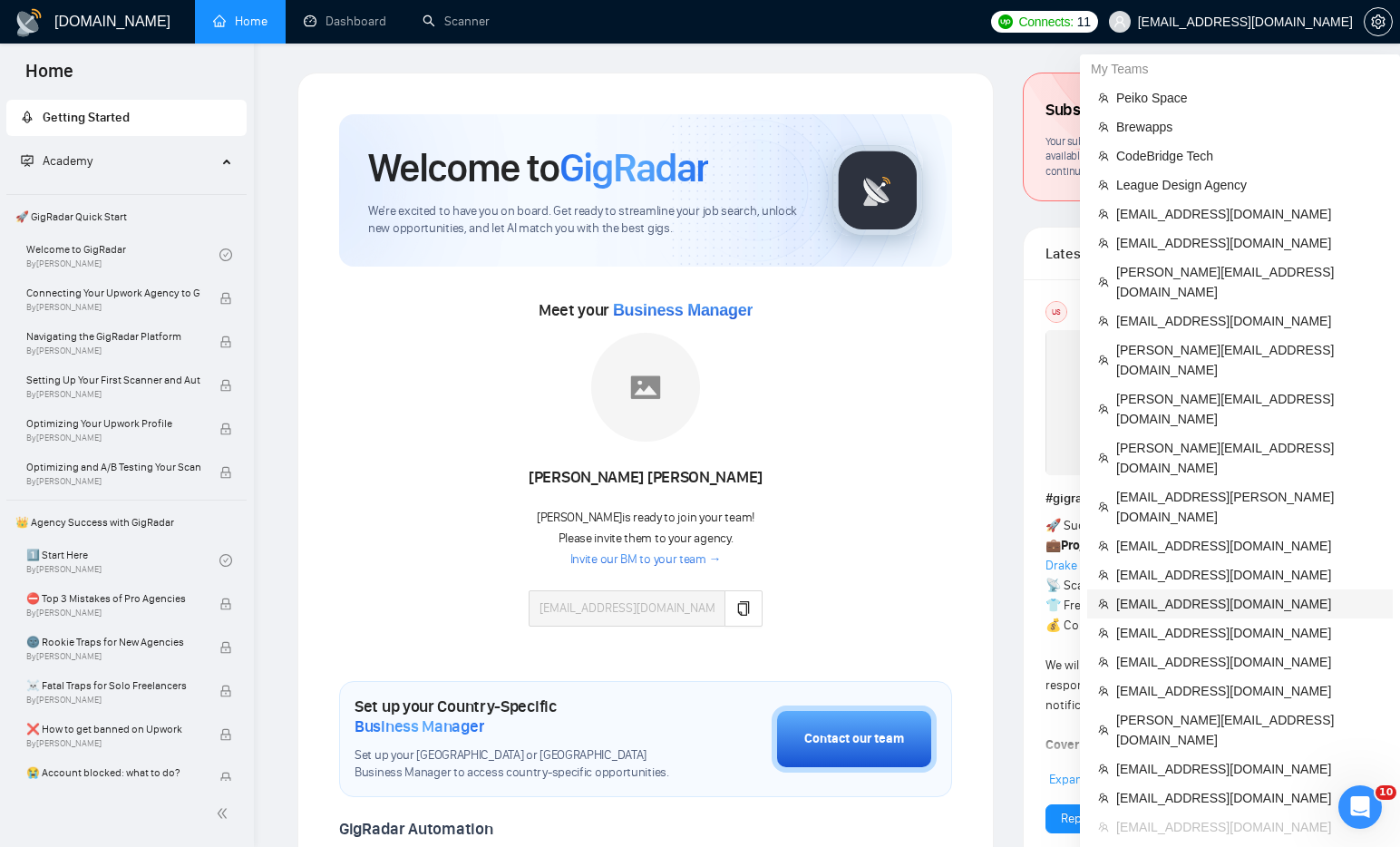
click at [1160, 594] on span "[EMAIL_ADDRESS][DOMAIN_NAME]" at bounding box center [1249, 604] width 265 height 20
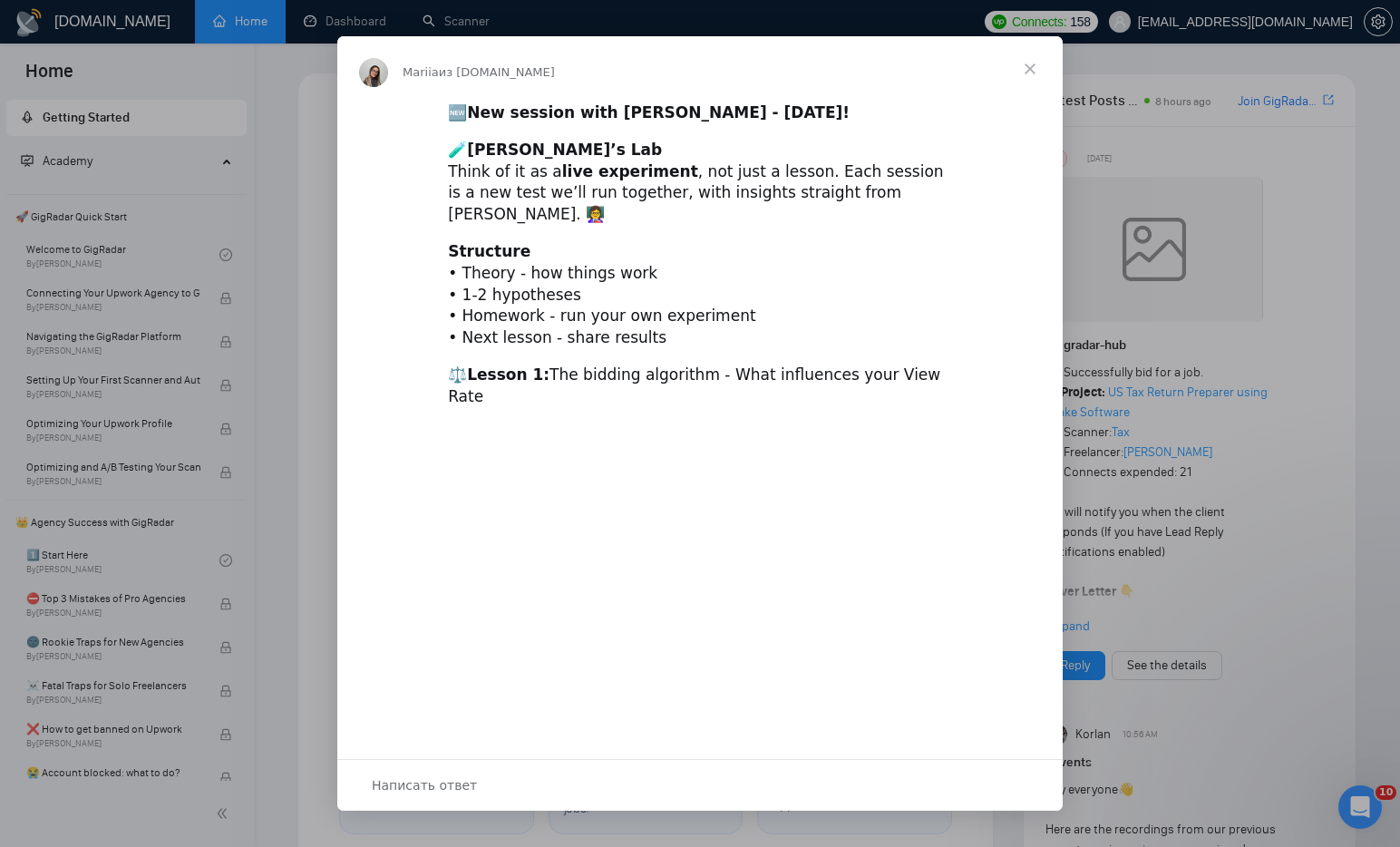
drag, startPoint x: 395, startPoint y: 14, endPoint x: 378, endPoint y: 16, distance: 17.1
click at [378, 16] on div "Мессенджер Intercom" at bounding box center [700, 424] width 1400 height 847
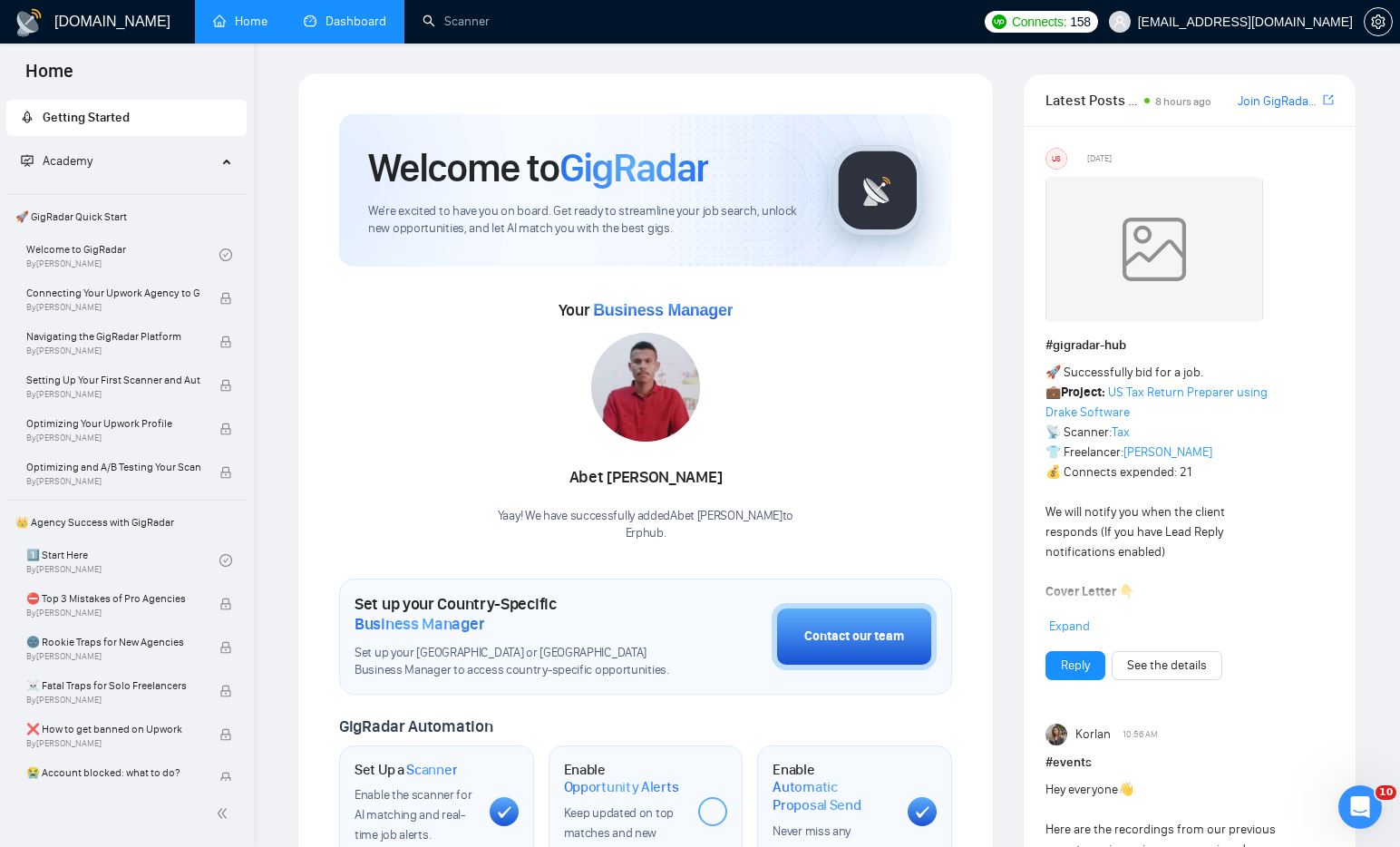
click at [359, 25] on link "Dashboard" at bounding box center [345, 21] width 82 height 16
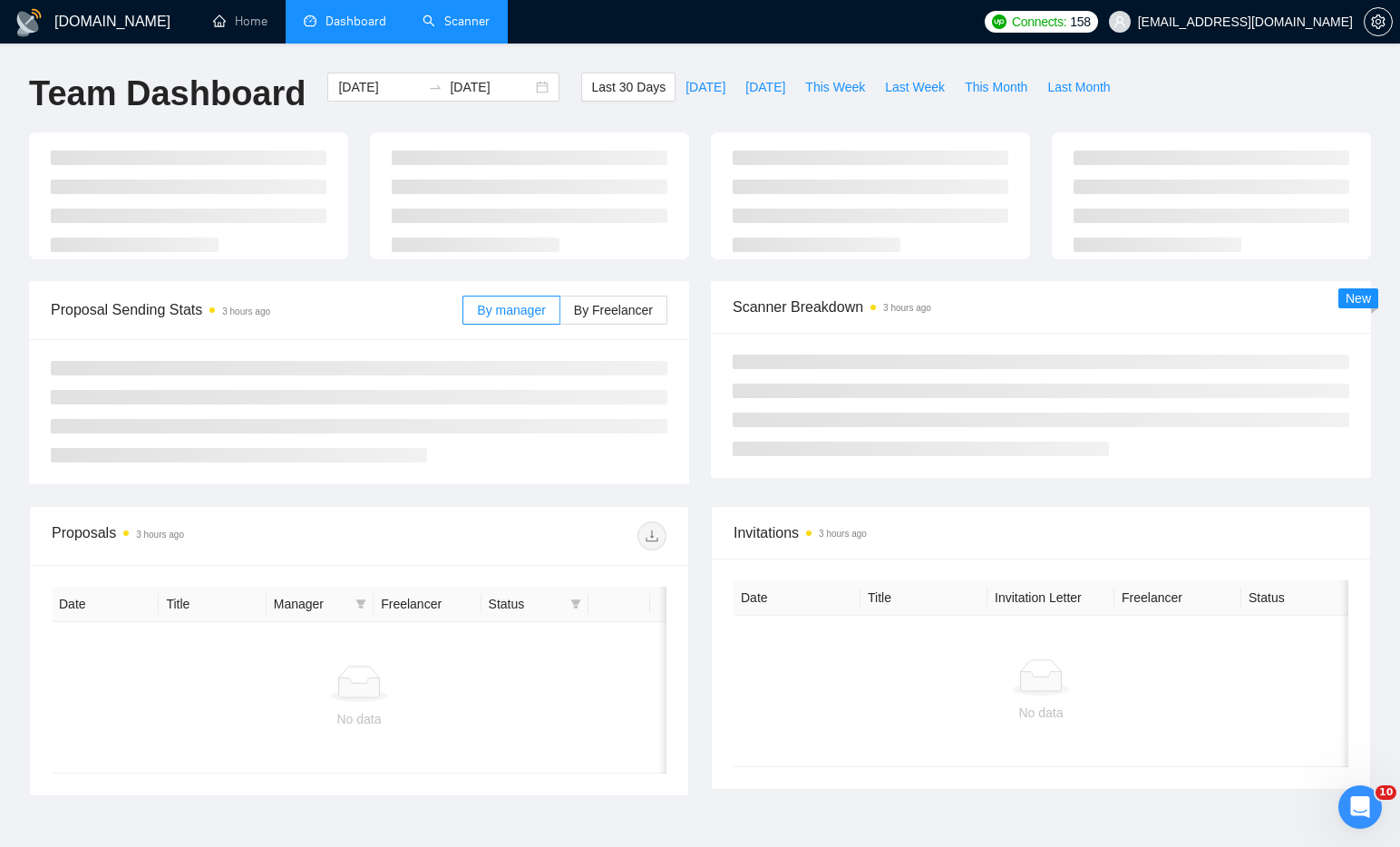
click at [458, 29] on link "Scanner" at bounding box center [455, 21] width 67 height 16
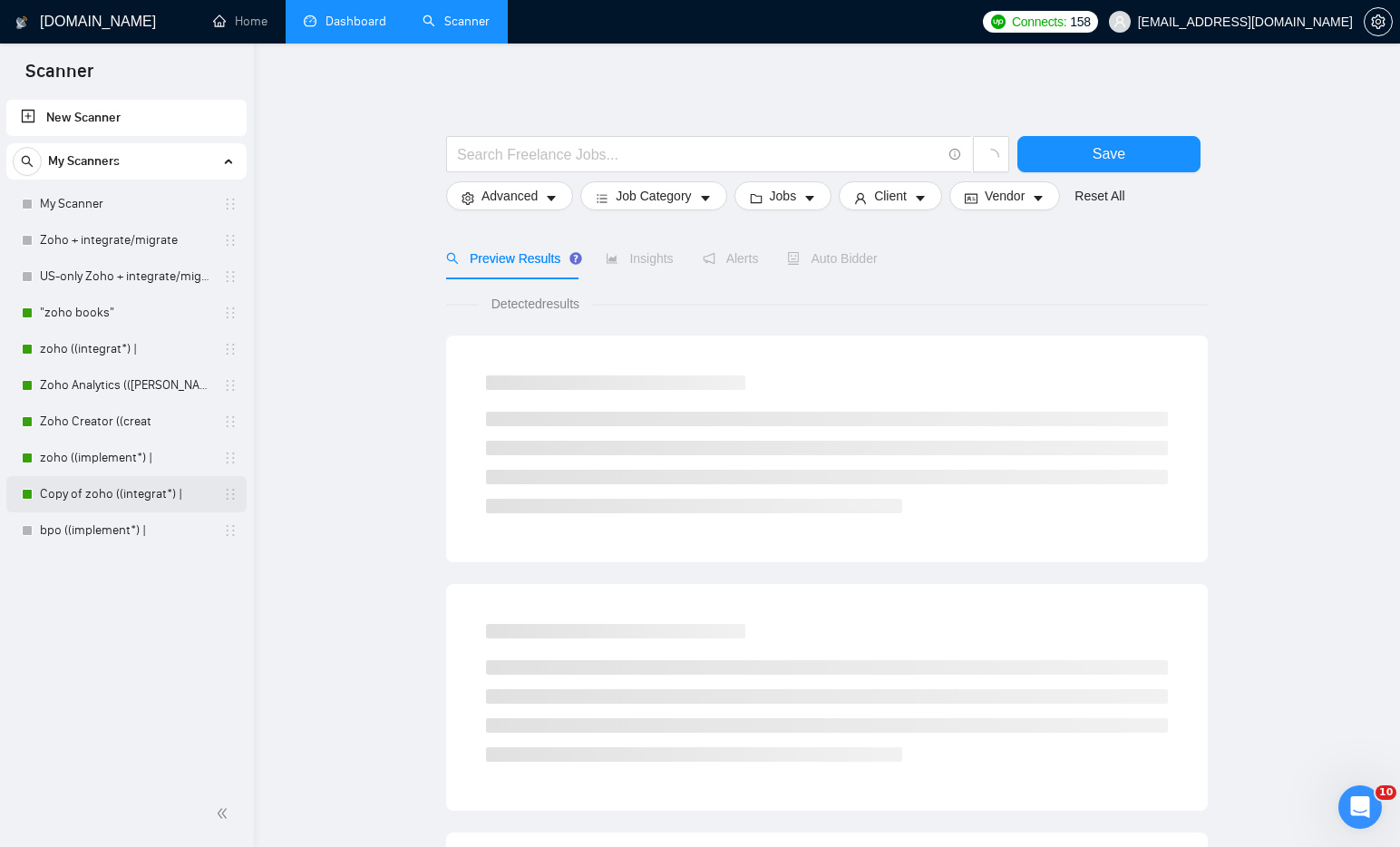
scroll to position [65, 0]
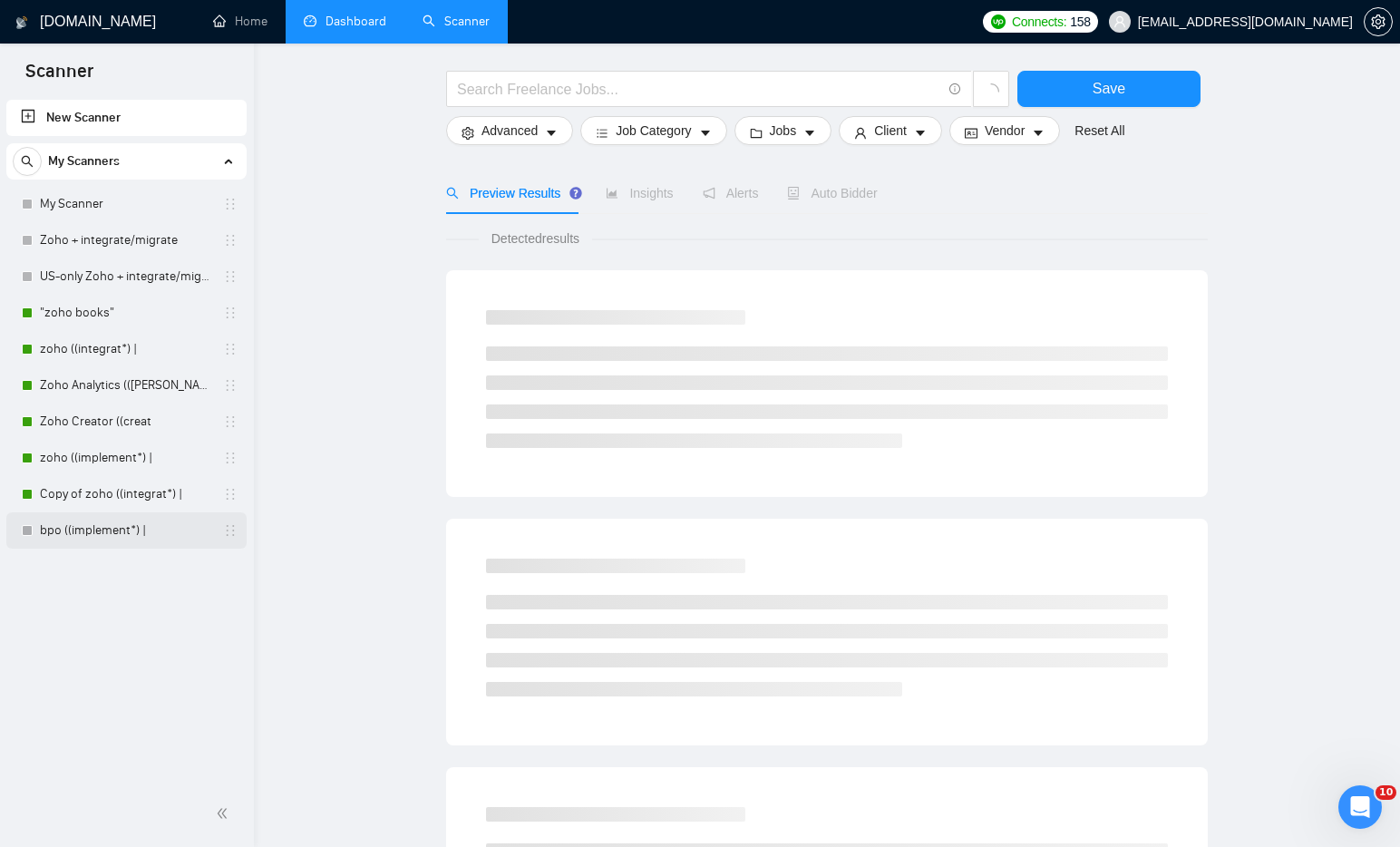
click at [96, 537] on link "bpo ((implement*) |" at bounding box center [126, 530] width 172 height 36
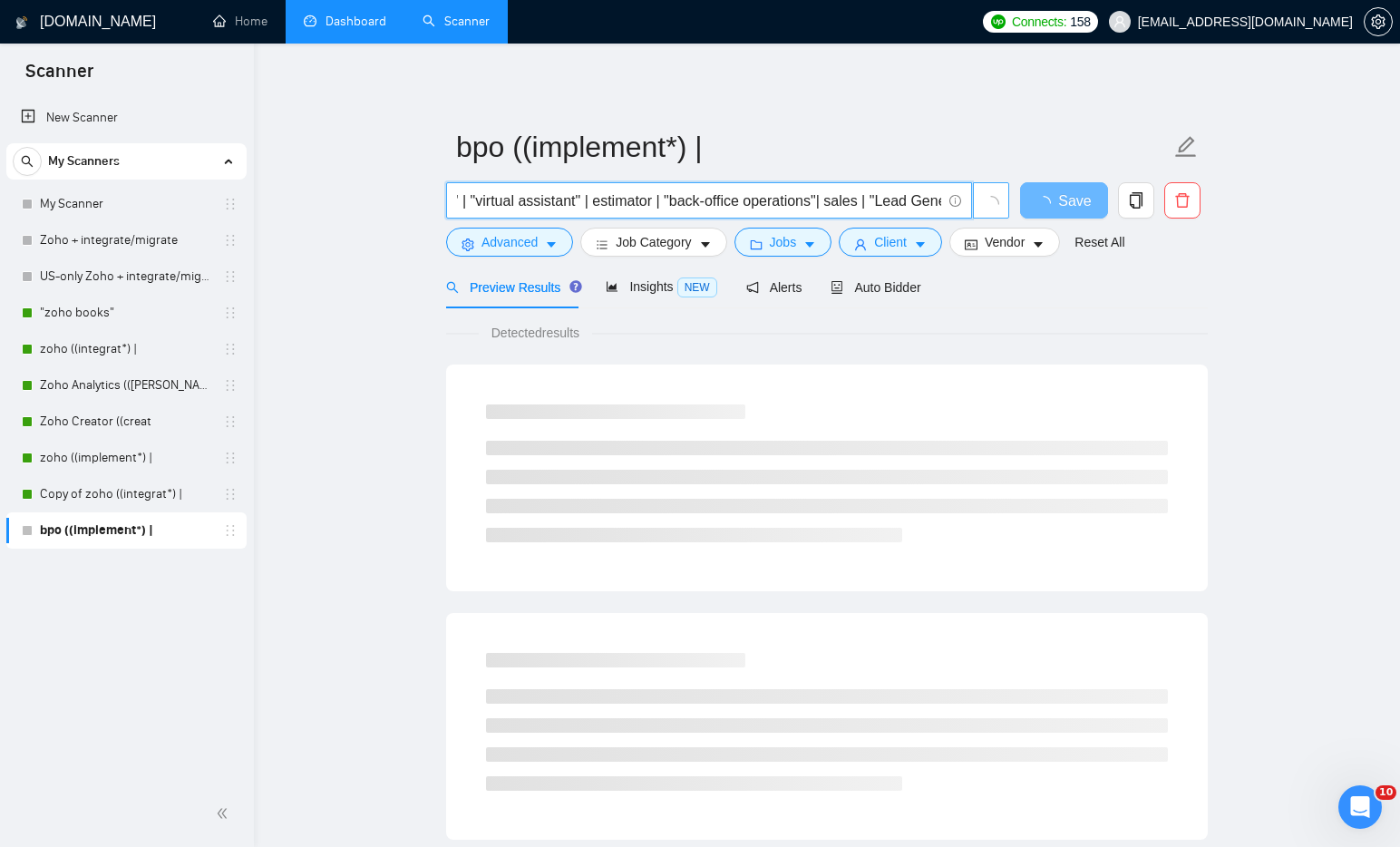
scroll to position [0, 726]
drag, startPoint x: 869, startPoint y: 203, endPoint x: 983, endPoint y: 199, distance: 114.1
click at [983, 199] on span "((implement*) | (setup*) | (Expert*) | (specialist*) | (outsourcing*) | "call c…" at bounding box center [728, 200] width 564 height 36
click at [773, 204] on input "((implement*) | (setup*) | (Expert*) | (specialist*) | (outsourcing*) | "call c…" at bounding box center [700, 201] width 484 height 22
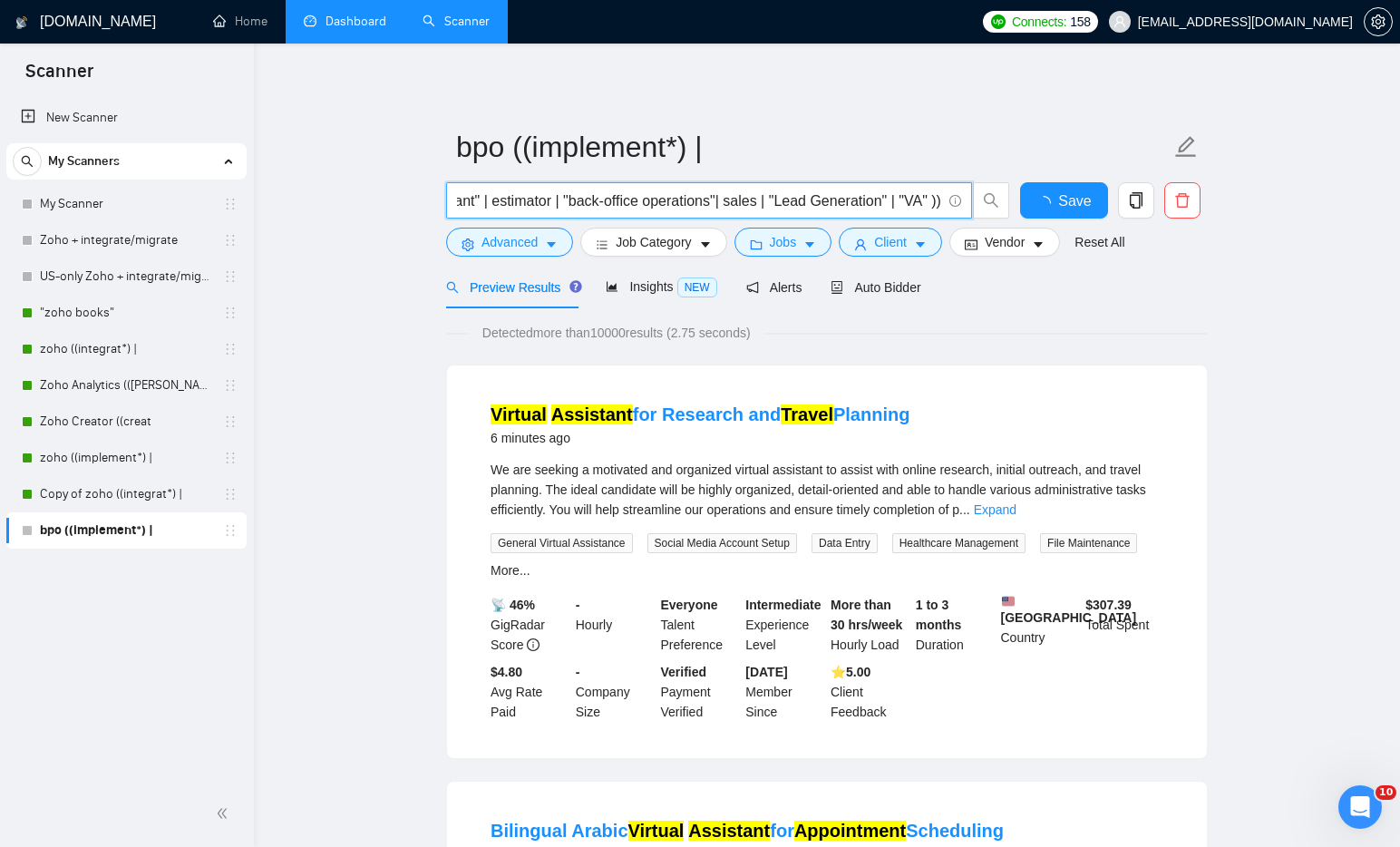
click at [773, 204] on input "((implement*) | (setup*) | (Expert*) | (specialist*) | (outsourcing*) | "call c…" at bounding box center [700, 201] width 484 height 22
